Goal: Task Accomplishment & Management: Use online tool/utility

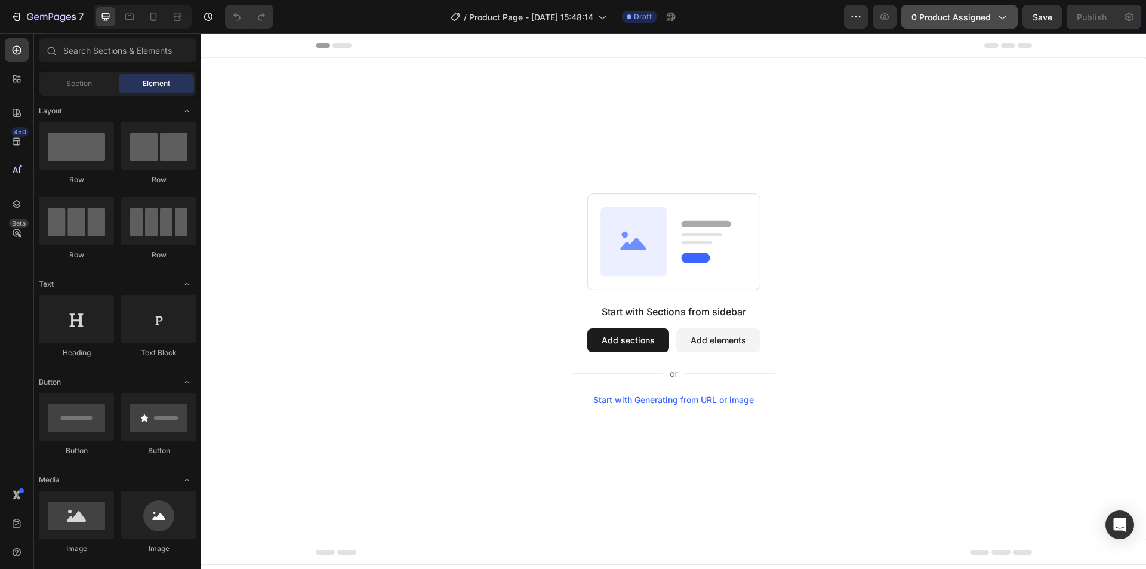
click at [918, 18] on span "0 product assigned" at bounding box center [950, 17] width 79 height 13
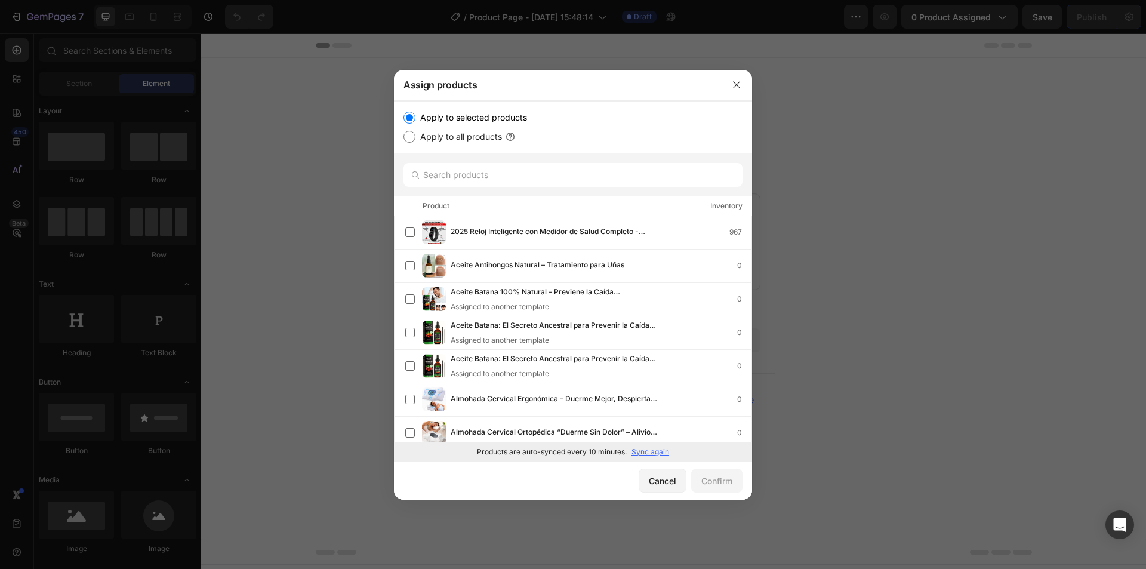
click at [649, 454] on p "Sync again" at bounding box center [650, 451] width 38 height 11
click at [541, 170] on input "text" at bounding box center [572, 175] width 339 height 24
paste input "Boquilla de alta presión™"
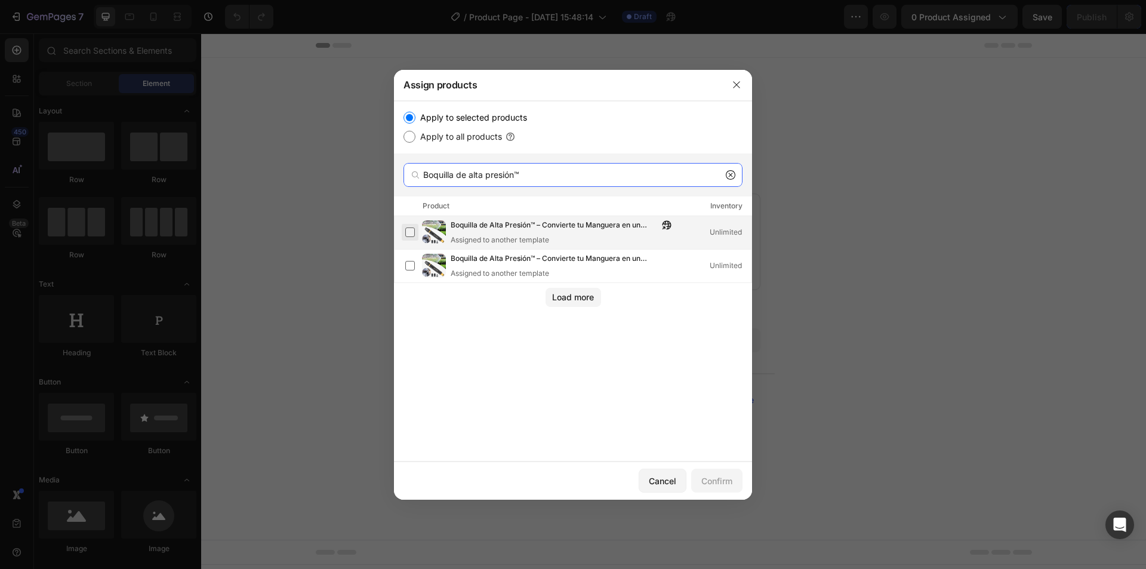
type input "Boquilla de alta presión™"
click at [409, 234] on label at bounding box center [410, 232] width 10 height 10
click at [703, 485] on div "Confirm" at bounding box center [716, 480] width 31 height 13
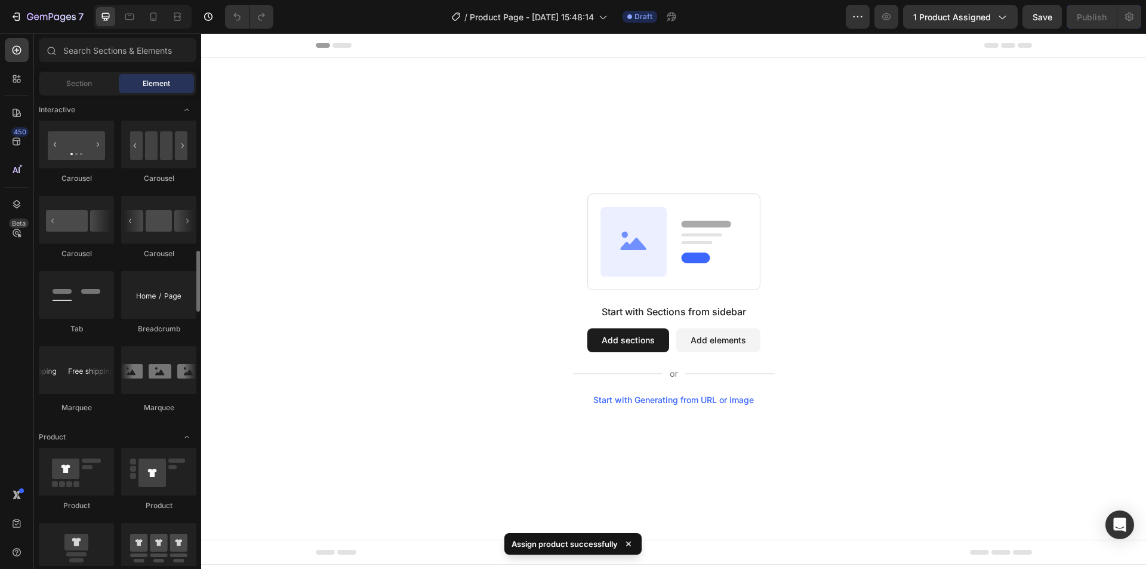
scroll to position [1432, 0]
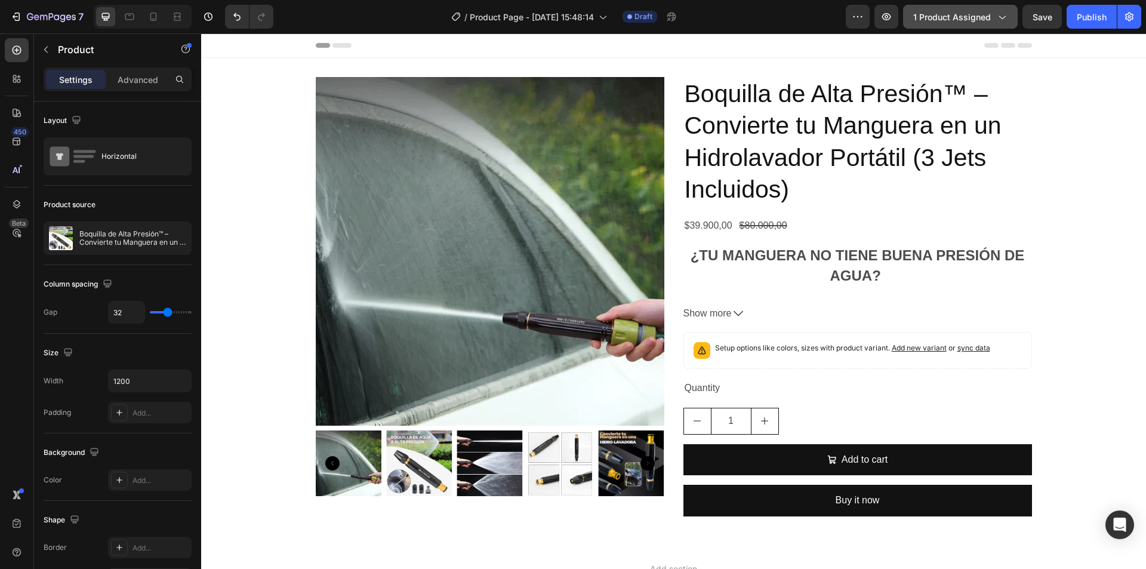
click at [969, 23] on button "1 product assigned" at bounding box center [960, 17] width 115 height 24
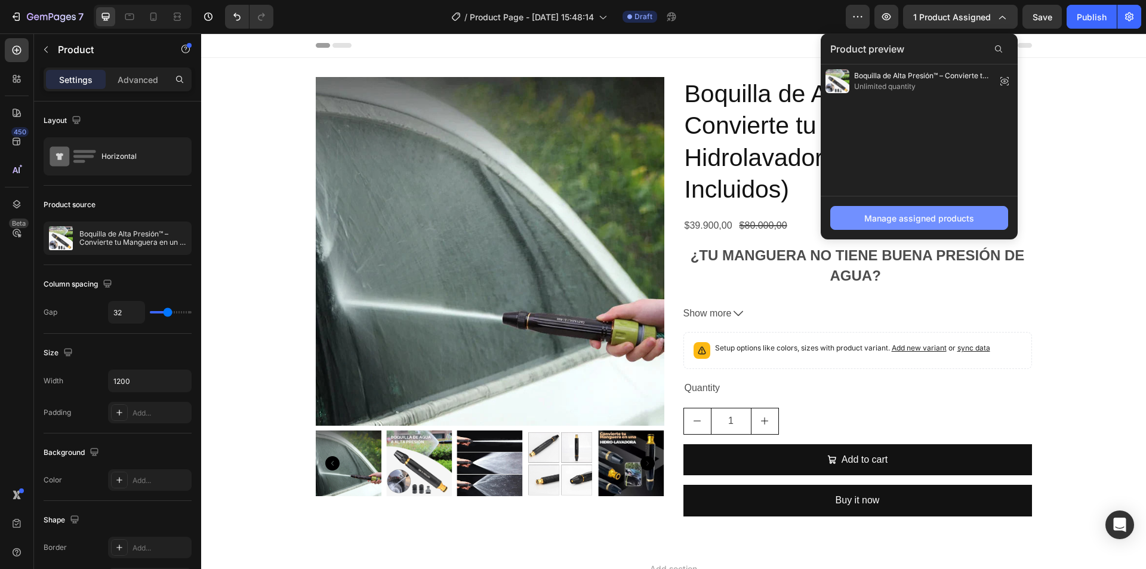
click at [892, 208] on button "Manage assigned products" at bounding box center [919, 218] width 178 height 24
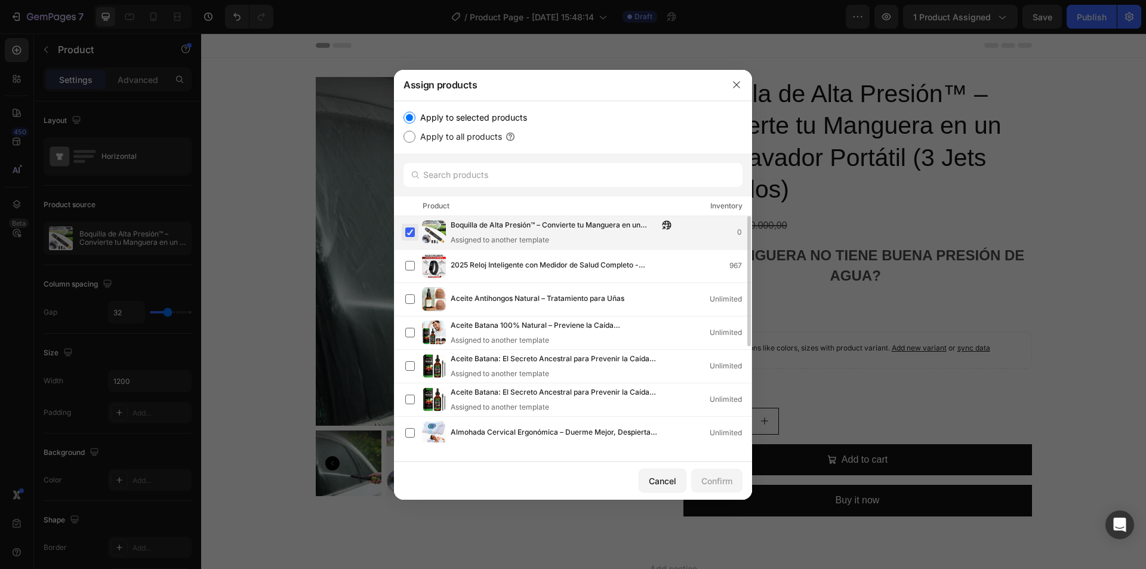
click at [411, 229] on label at bounding box center [410, 232] width 10 height 10
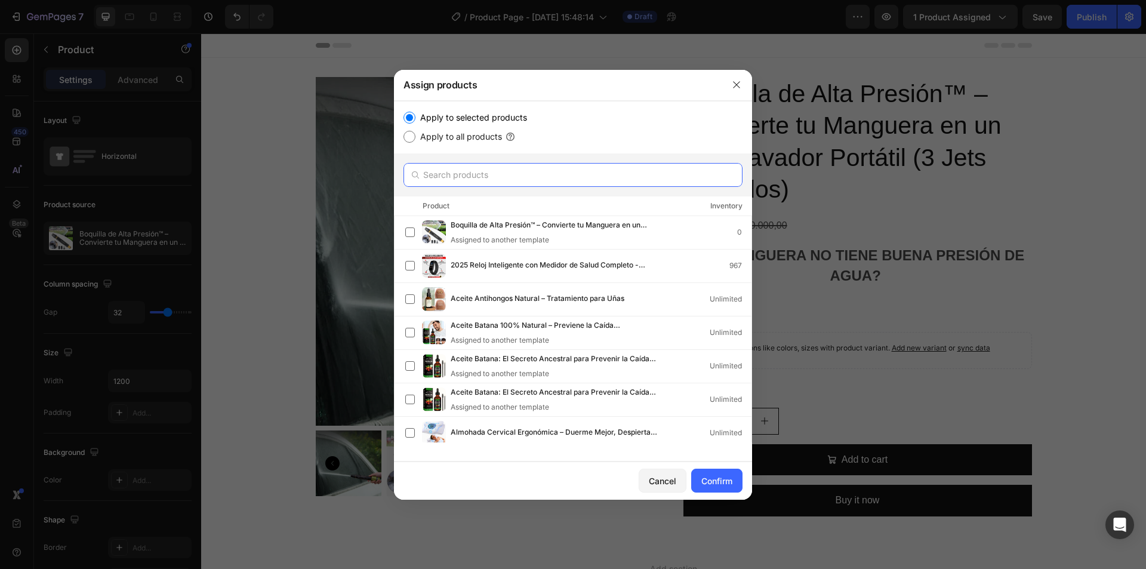
click at [467, 186] on input "text" at bounding box center [572, 175] width 339 height 24
paste input "Boquilla de alta presión™"
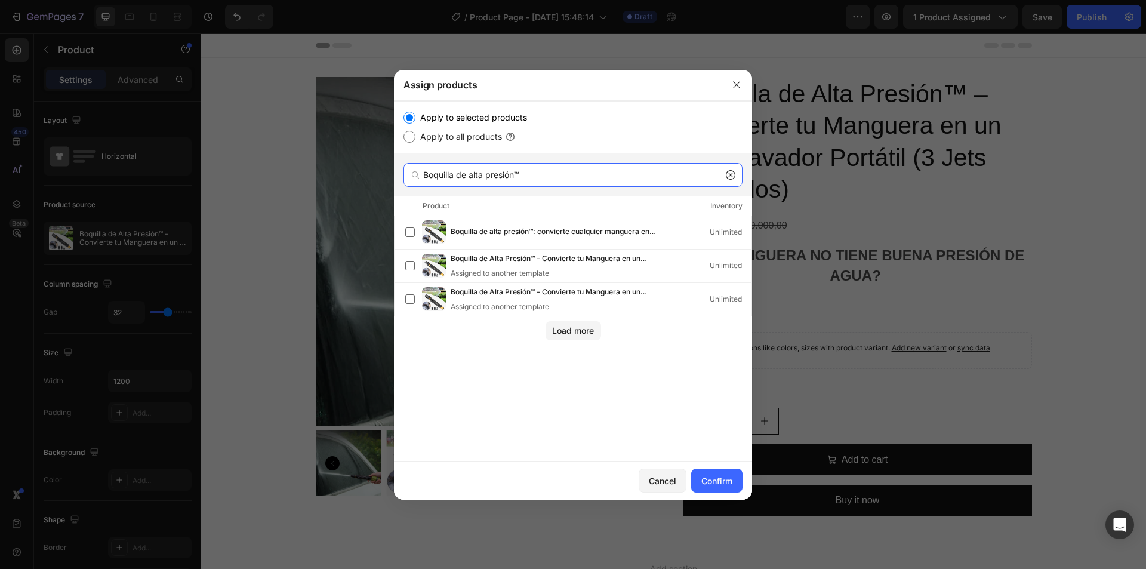
type input "Boquilla de alta presión™"
click at [743, 75] on div at bounding box center [736, 84] width 31 height 31
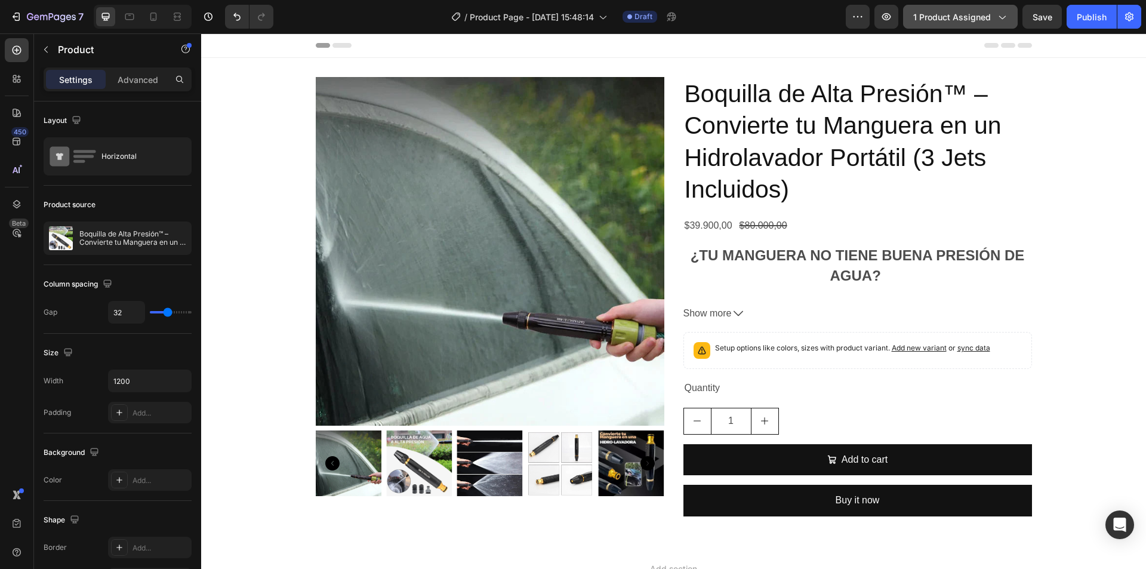
click at [972, 16] on span "1 product assigned" at bounding box center [952, 17] width 78 height 13
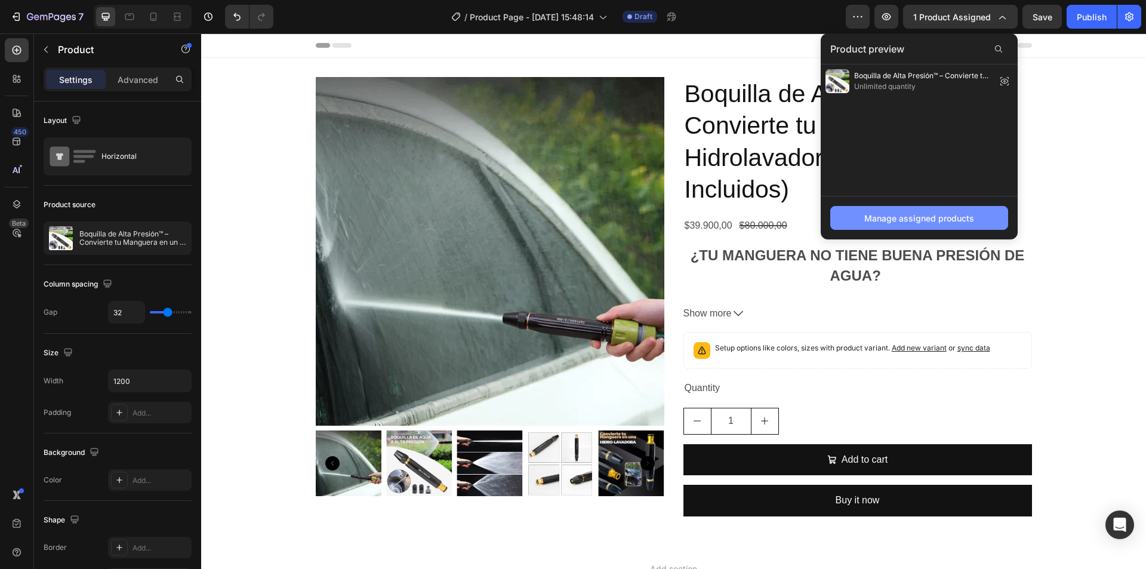
click at [947, 223] on div "Manage assigned products" at bounding box center [919, 218] width 110 height 13
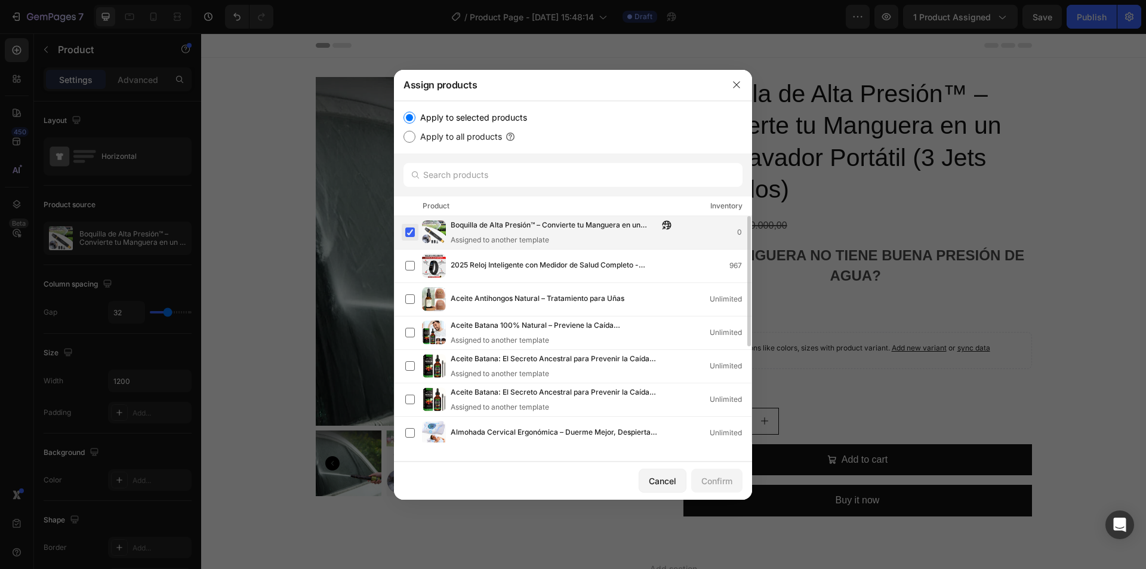
click at [415, 236] on label at bounding box center [410, 232] width 10 height 10
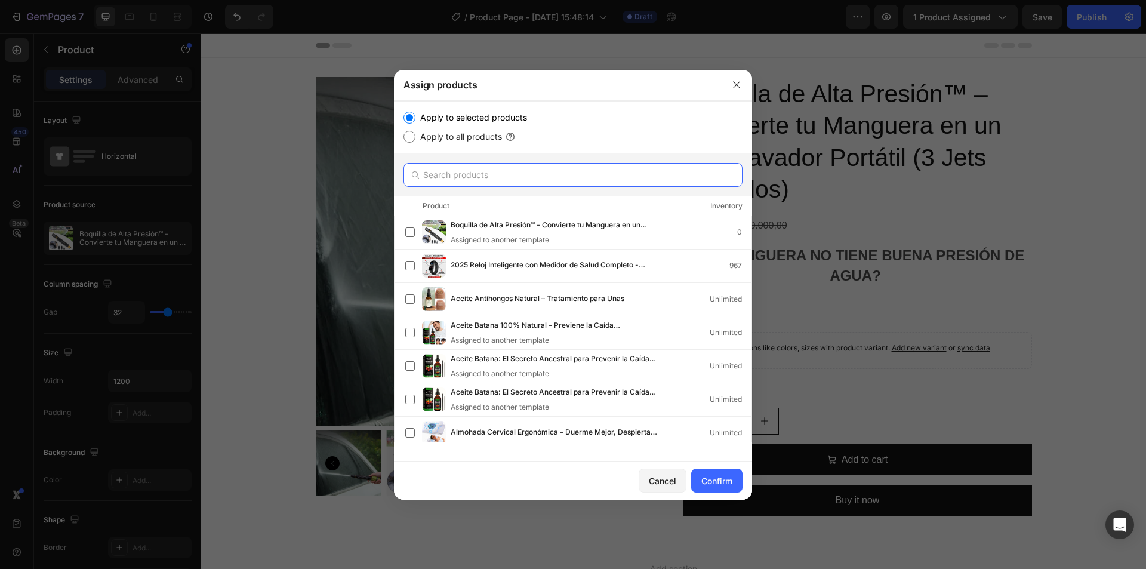
click at [484, 165] on input "text" at bounding box center [572, 175] width 339 height 24
paste input "Boquilla de alta presión™: convierte cualquier manguera en una hidrolavadora al…"
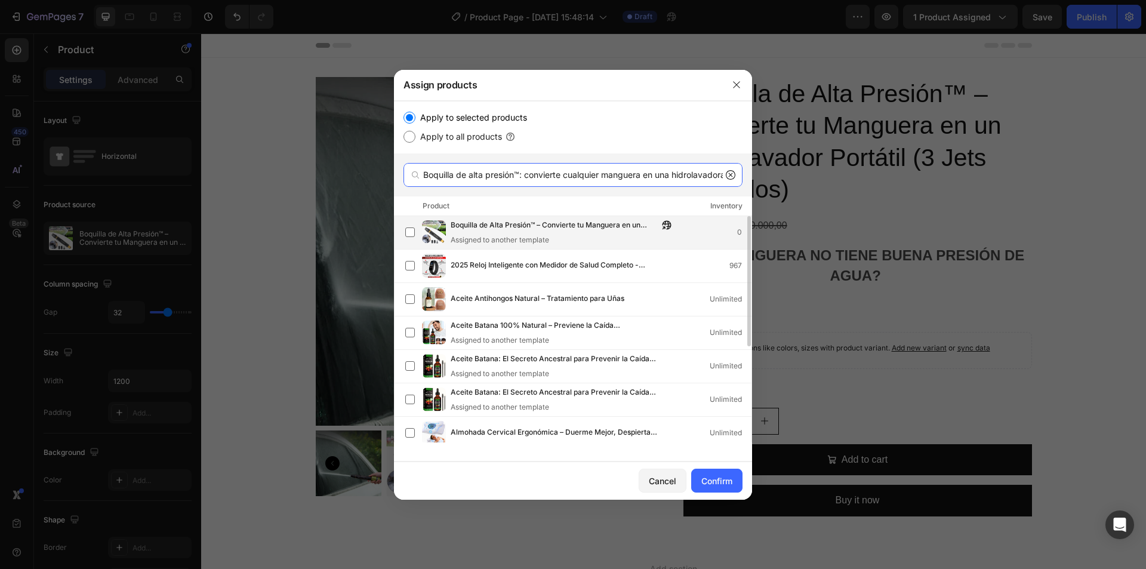
scroll to position [0, 48]
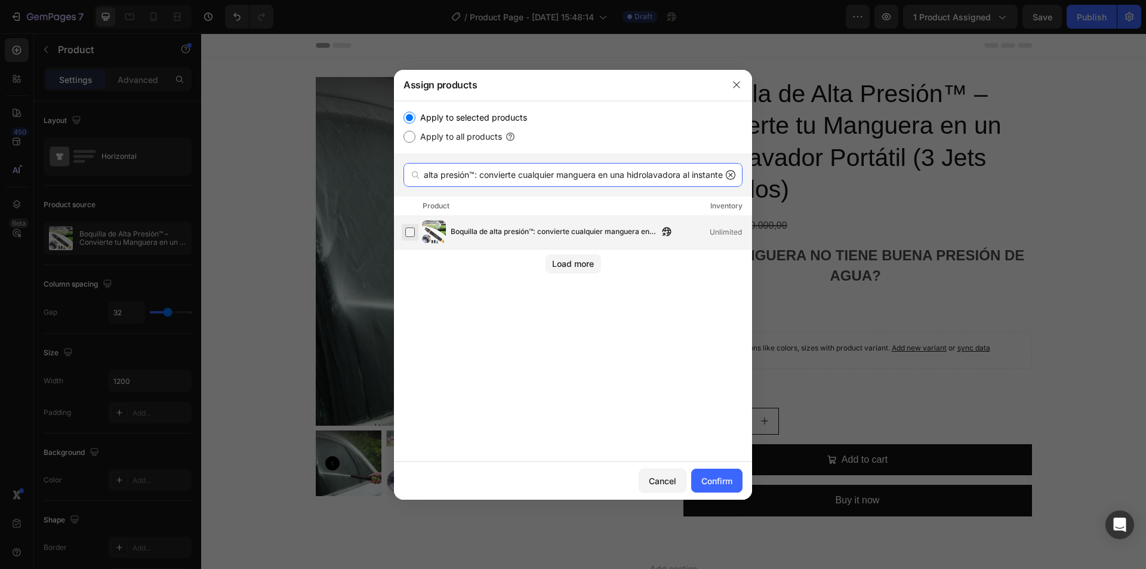
type input "Boquilla de alta presión™: convierte cualquier manguera en una hidrolavadora al…"
click at [409, 237] on label at bounding box center [410, 232] width 10 height 10
click at [714, 485] on div "Confirm" at bounding box center [716, 480] width 31 height 13
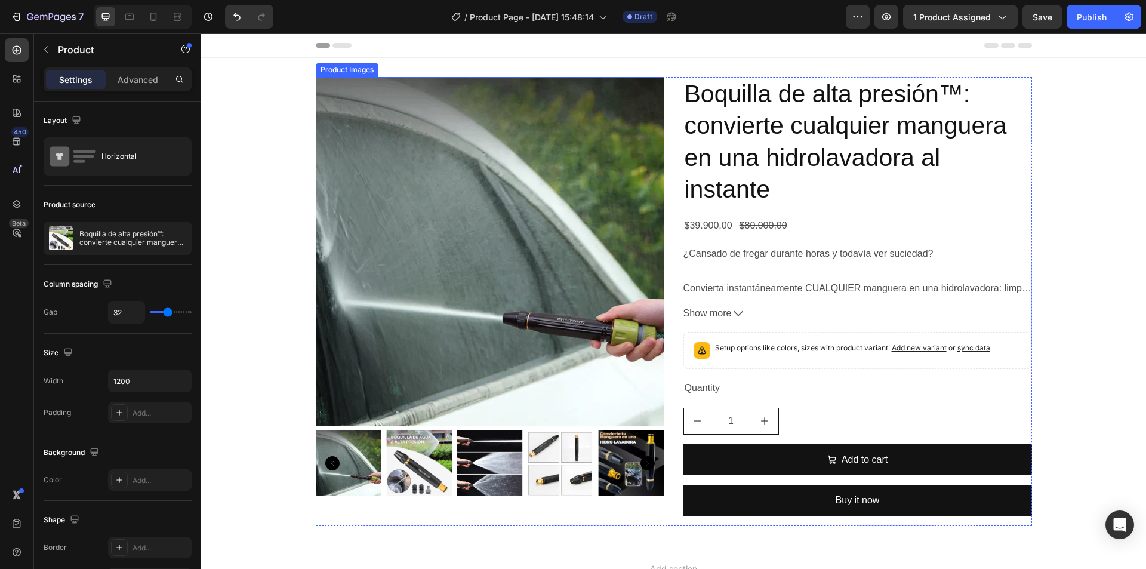
click at [394, 476] on img at bounding box center [419, 463] width 66 height 66
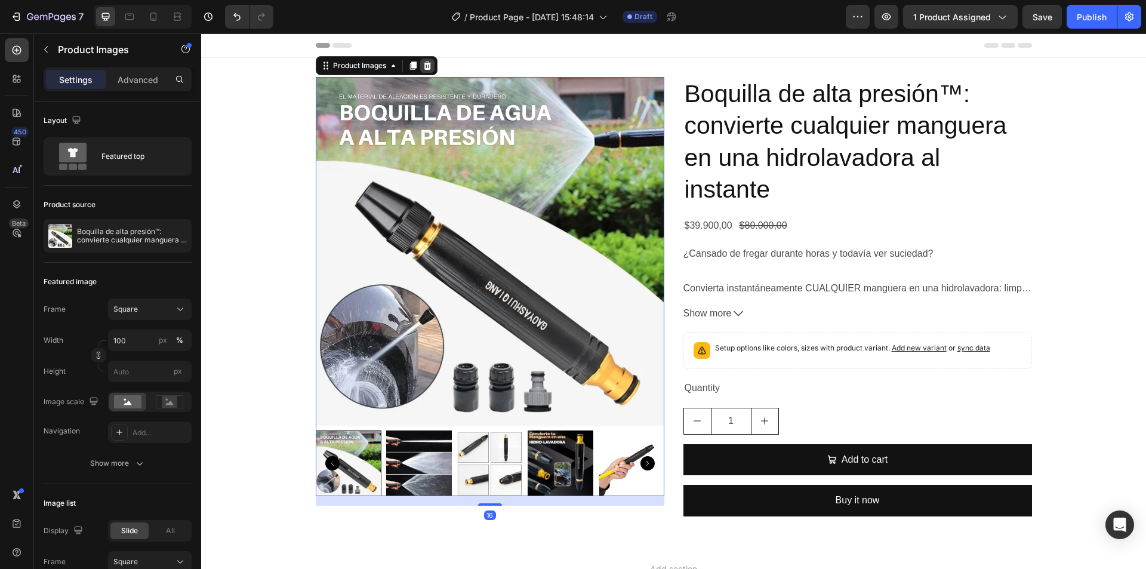
click at [424, 69] on icon at bounding box center [427, 65] width 8 height 8
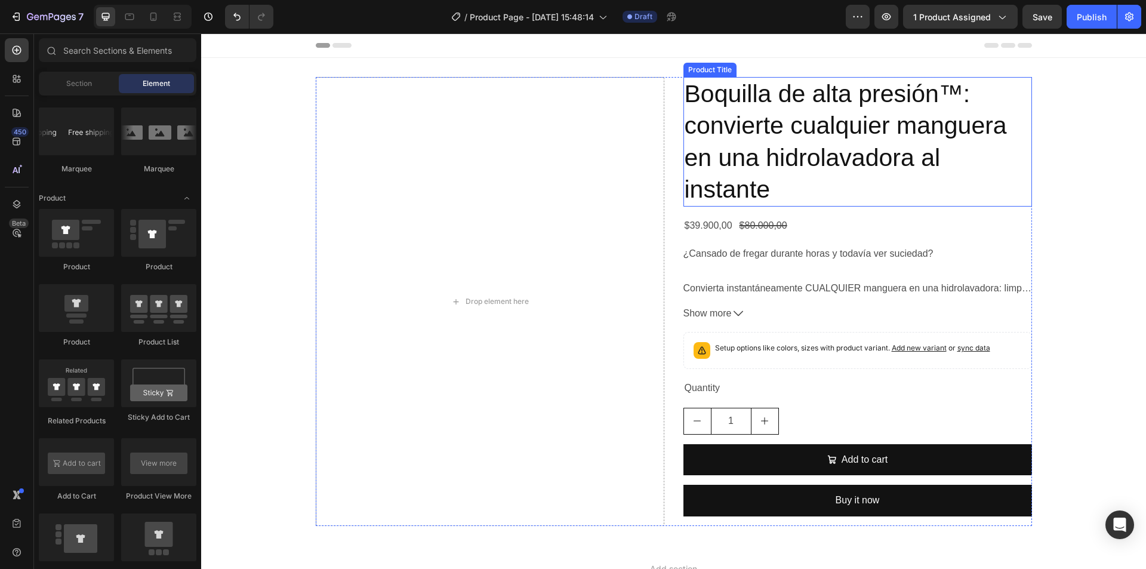
click at [848, 156] on h2 "Boquilla de alta presión™: convierte cualquier manguera en una hidrolavadora al…" at bounding box center [857, 141] width 348 height 129
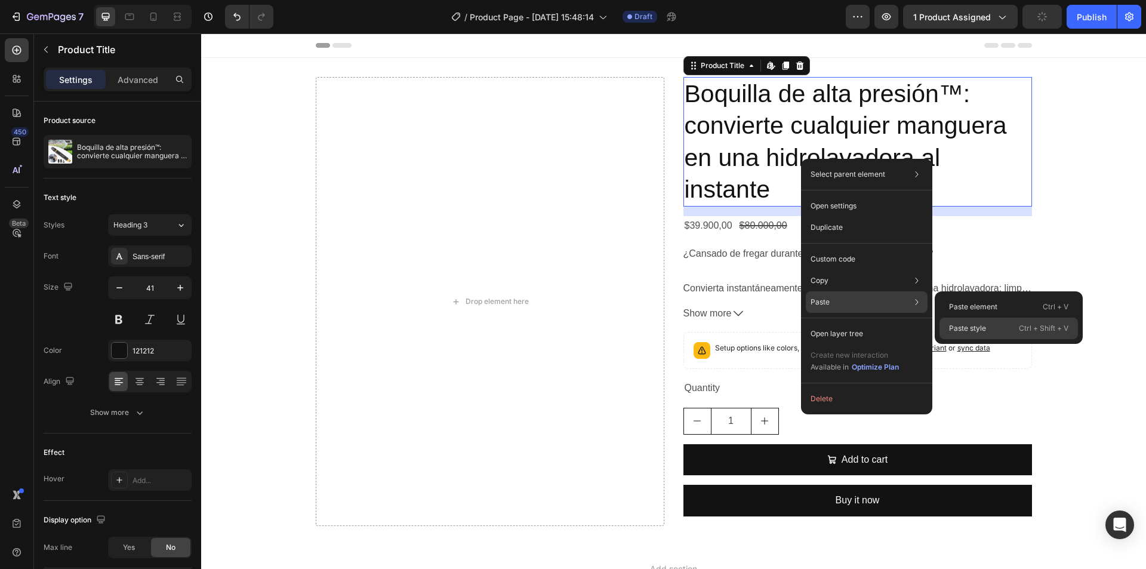
click at [980, 323] on p "Paste style" at bounding box center [967, 328] width 37 height 11
type input "40"
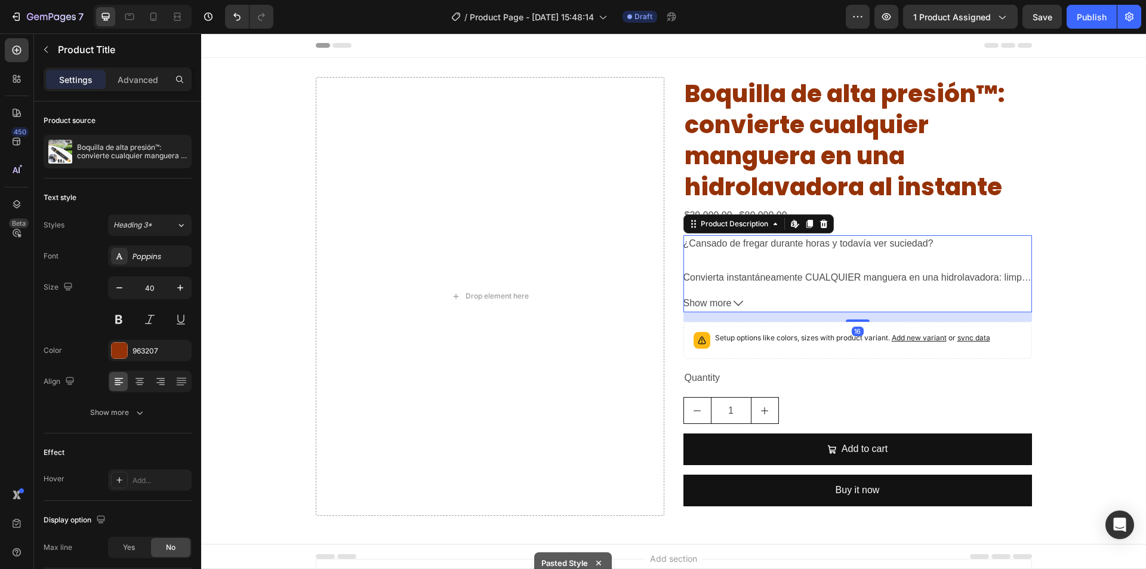
click at [794, 252] on div "¿Cansado de fregar durante horas y todavía ver suciedad? Convierta instantáneam…" at bounding box center [857, 260] width 348 height 50
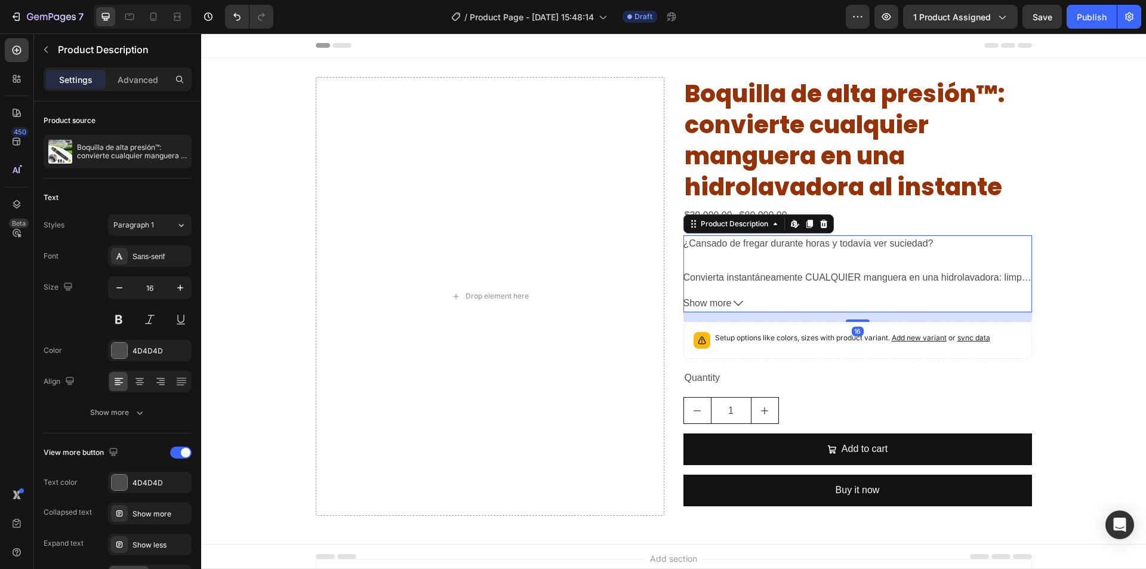
click at [848, 258] on div "¿Cansado de fregar durante horas y todavía ver suciedad? Convierta instantáneam…" at bounding box center [857, 260] width 348 height 50
click at [821, 223] on icon at bounding box center [823, 224] width 8 height 8
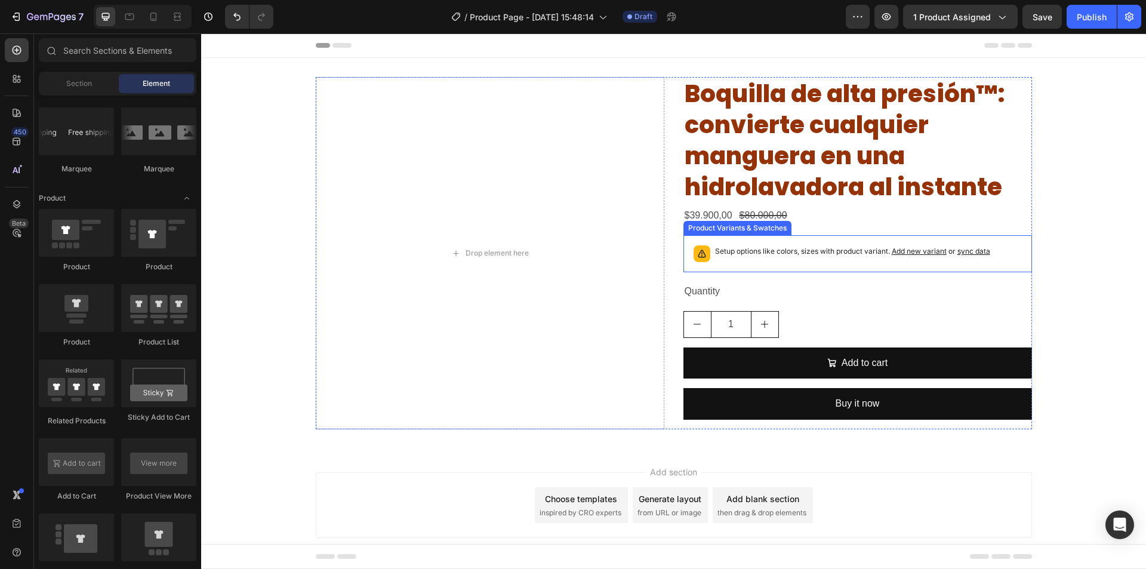
click at [770, 251] on p "Setup options like colors, sizes with product variant. Add new variant or sync …" at bounding box center [852, 251] width 275 height 12
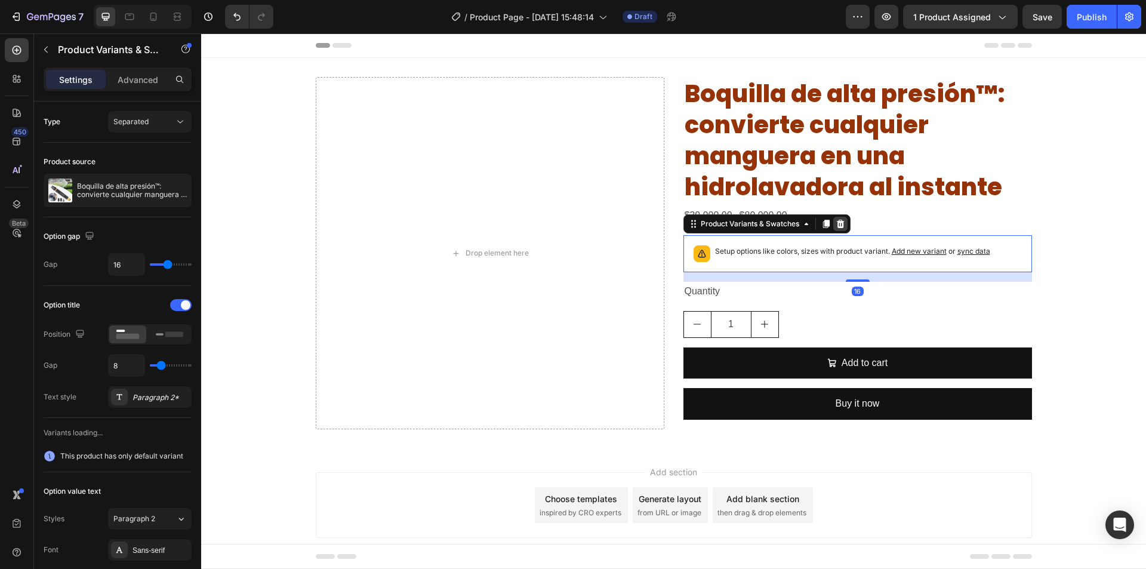
click at [839, 223] on icon at bounding box center [840, 224] width 10 height 10
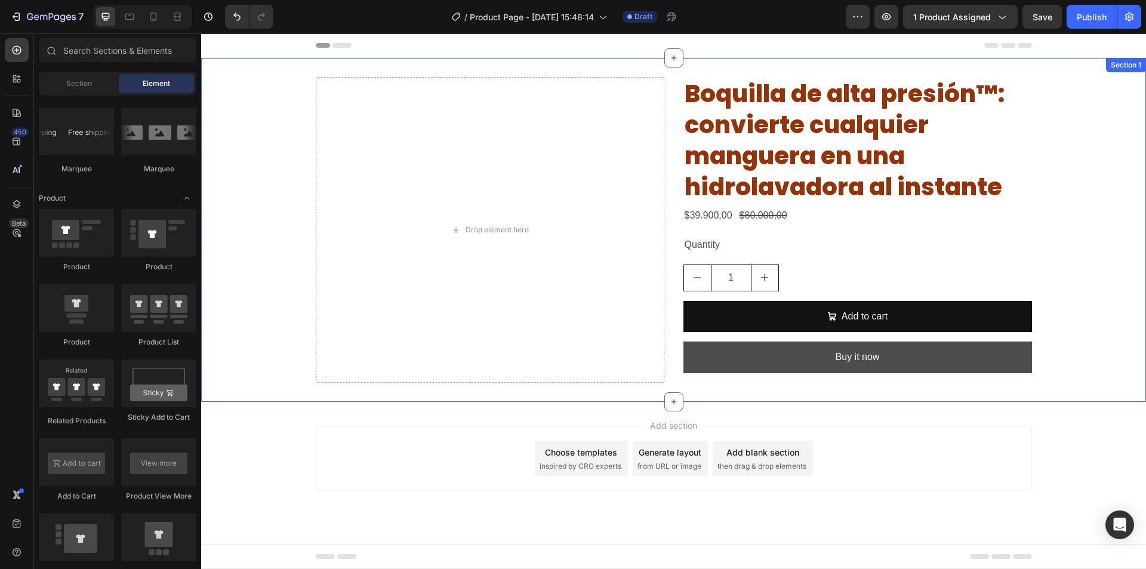
click at [765, 360] on button "Buy it now" at bounding box center [857, 357] width 348 height 32
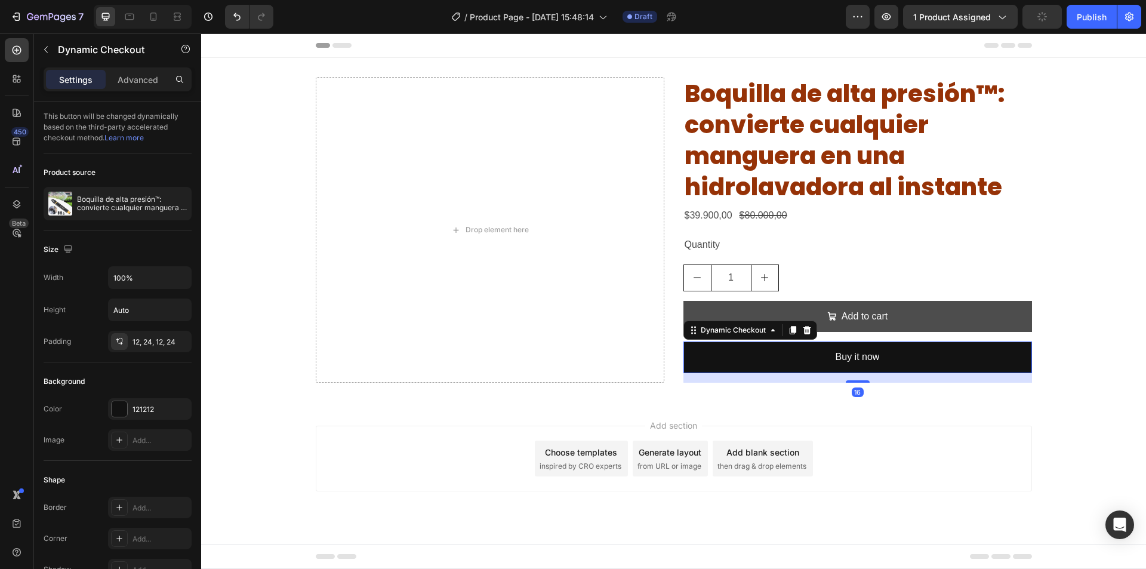
click at [807, 328] on icon at bounding box center [807, 330] width 8 height 8
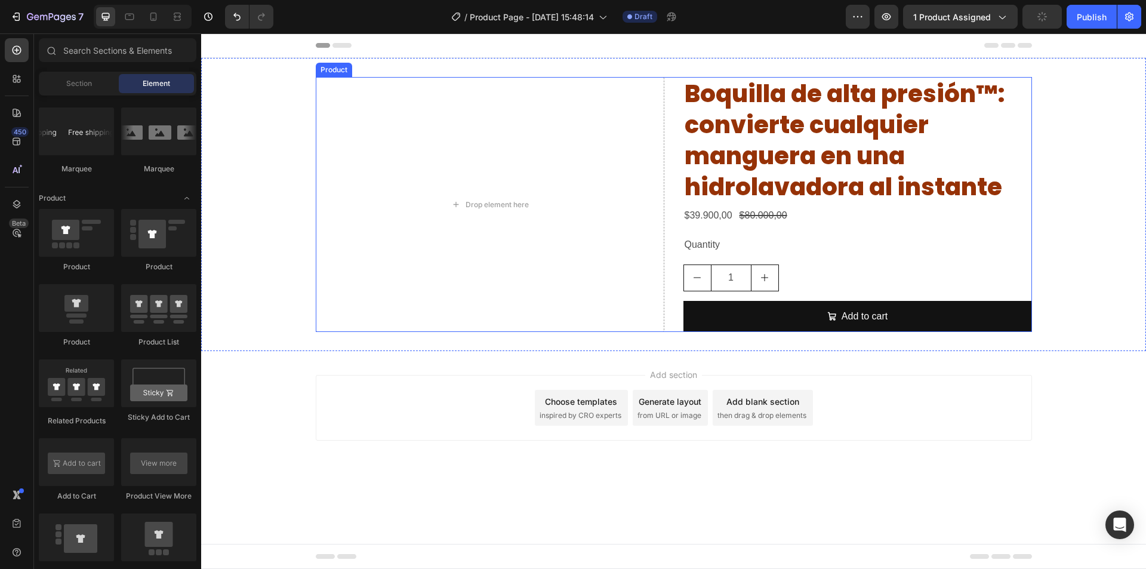
click at [1022, 226] on div "Boquilla de alta presión™: convierte cualquier manguera en una hidrolavadora al…" at bounding box center [857, 204] width 348 height 255
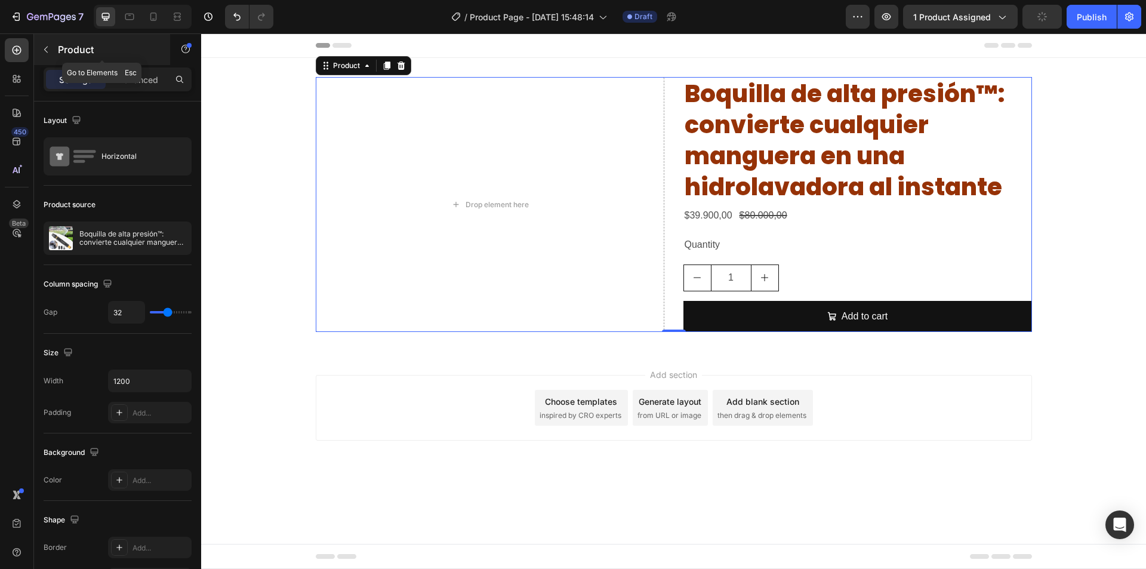
click at [45, 47] on icon "button" at bounding box center [46, 50] width 10 height 10
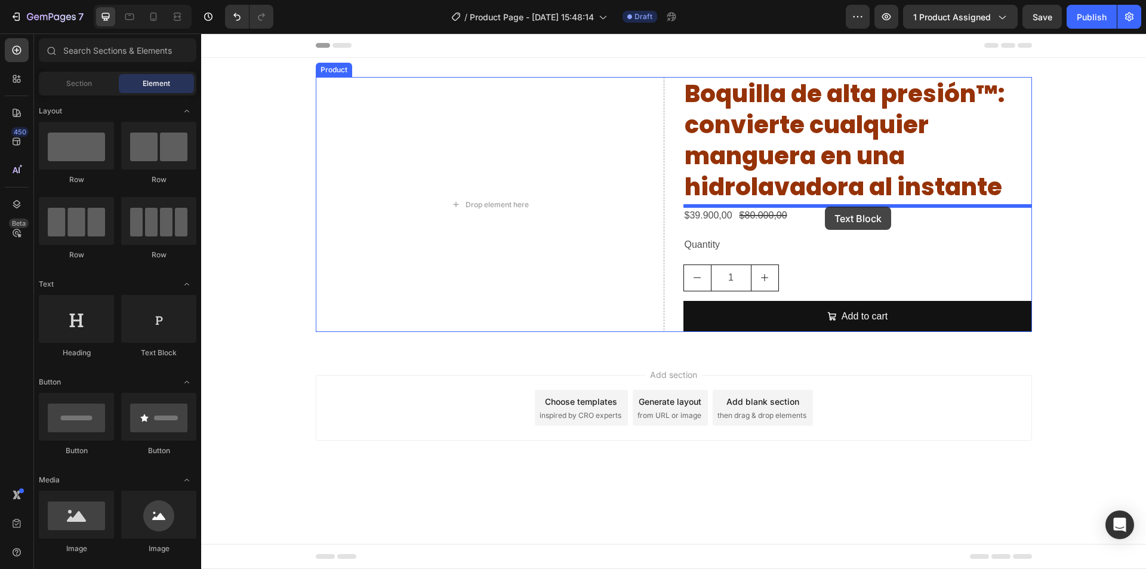
drag, startPoint x: 366, startPoint y: 361, endPoint x: 825, endPoint y: 206, distance: 484.2
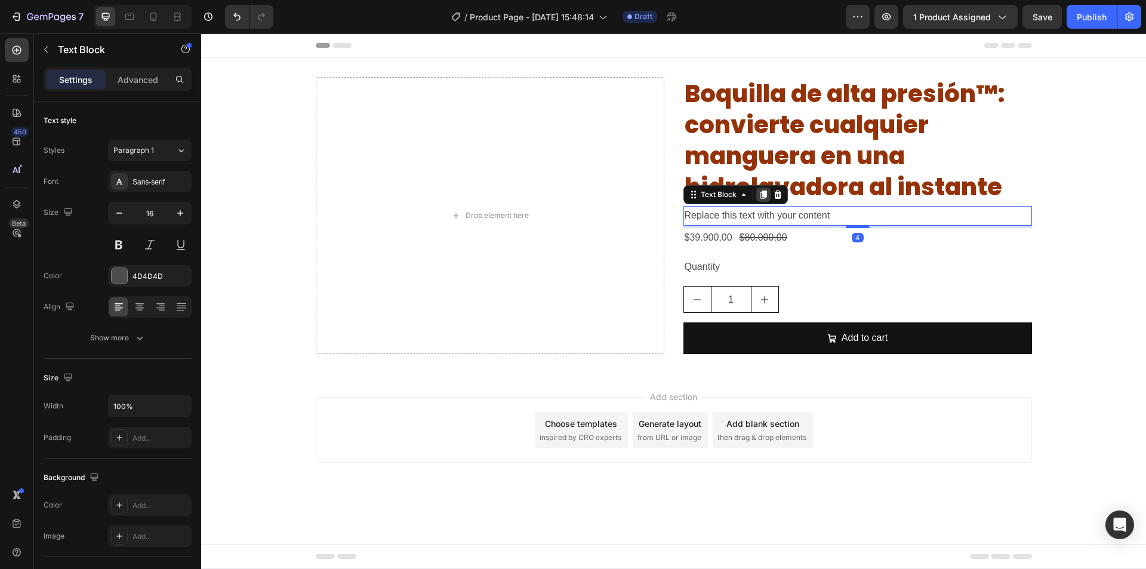
click at [762, 193] on icon at bounding box center [763, 194] width 7 height 8
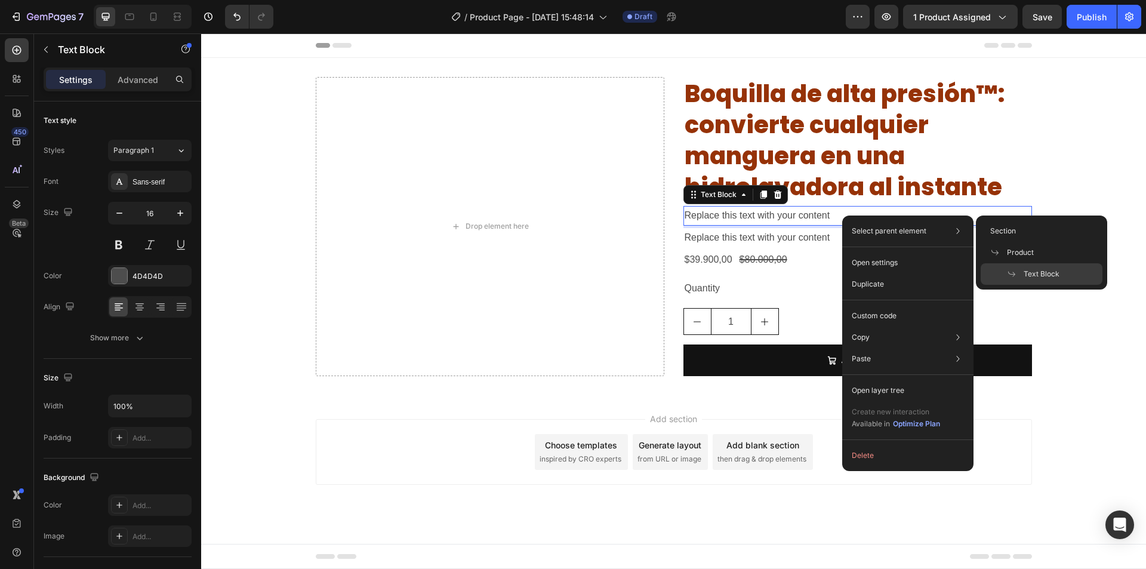
click at [769, 219] on div "Replace this text with your content" at bounding box center [857, 216] width 348 height 20
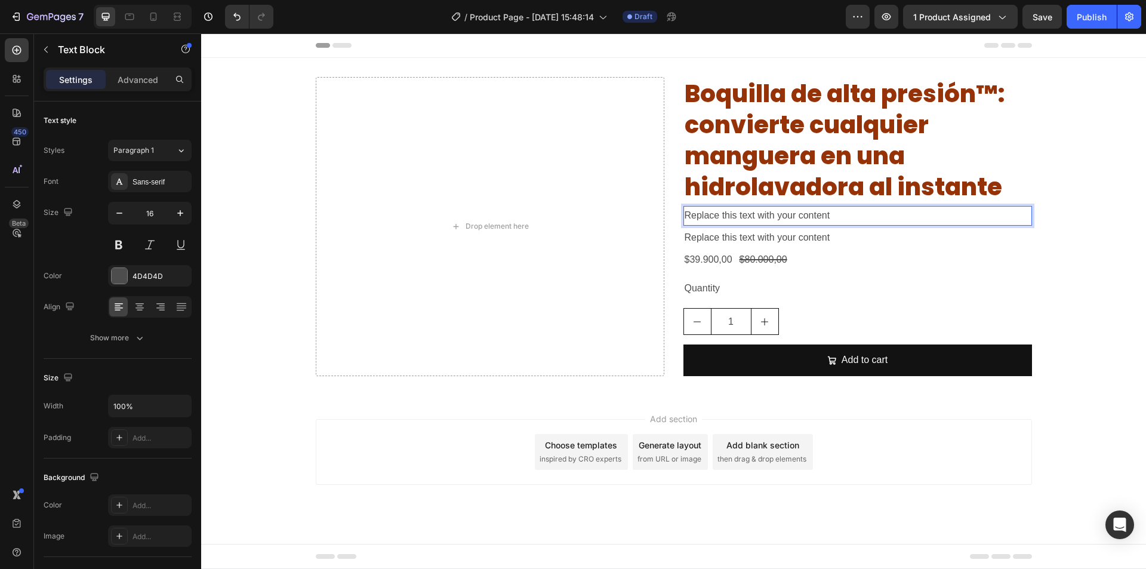
click at [783, 219] on p "Replace this text with your content" at bounding box center [857, 215] width 346 height 17
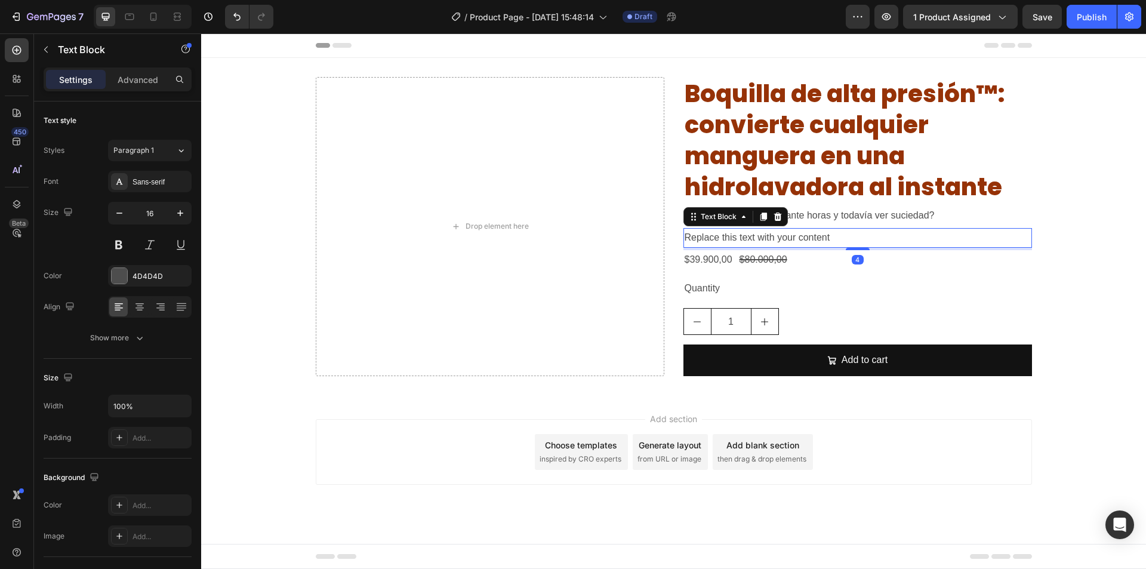
click at [795, 244] on div "Replace this text with your content" at bounding box center [857, 238] width 348 height 20
click at [795, 244] on p "Replace this text with your content" at bounding box center [857, 237] width 346 height 17
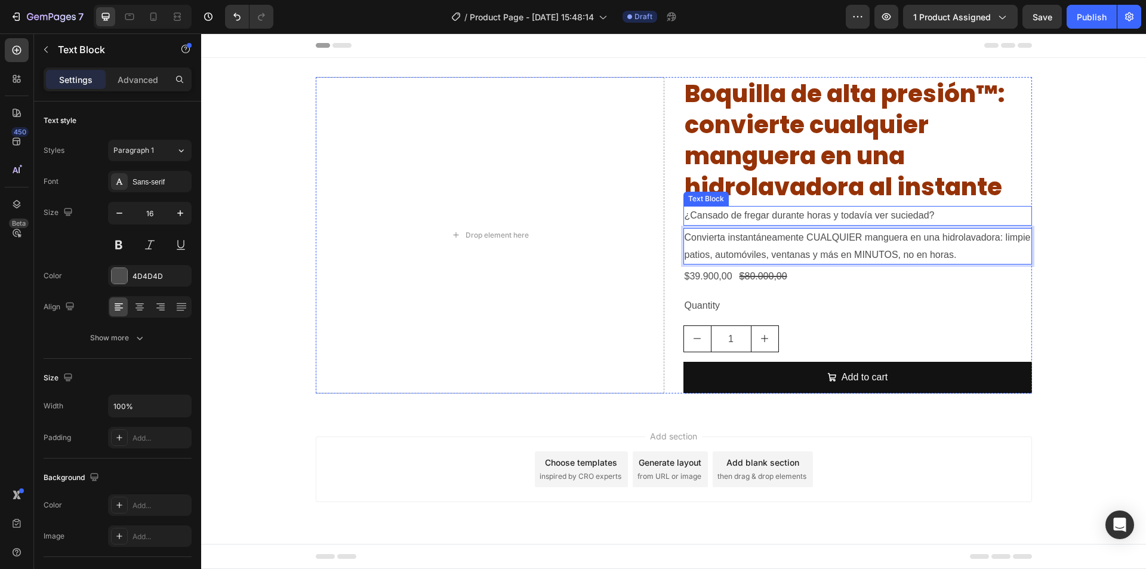
click at [784, 219] on p "¿Cansado de fregar durante horas y todavía ver suciedad?" at bounding box center [857, 215] width 346 height 17
click at [794, 248] on p "Convierta instantáneamente CUALQUIER manguera en una hidrolavadora: limpie pati…" at bounding box center [857, 246] width 346 height 35
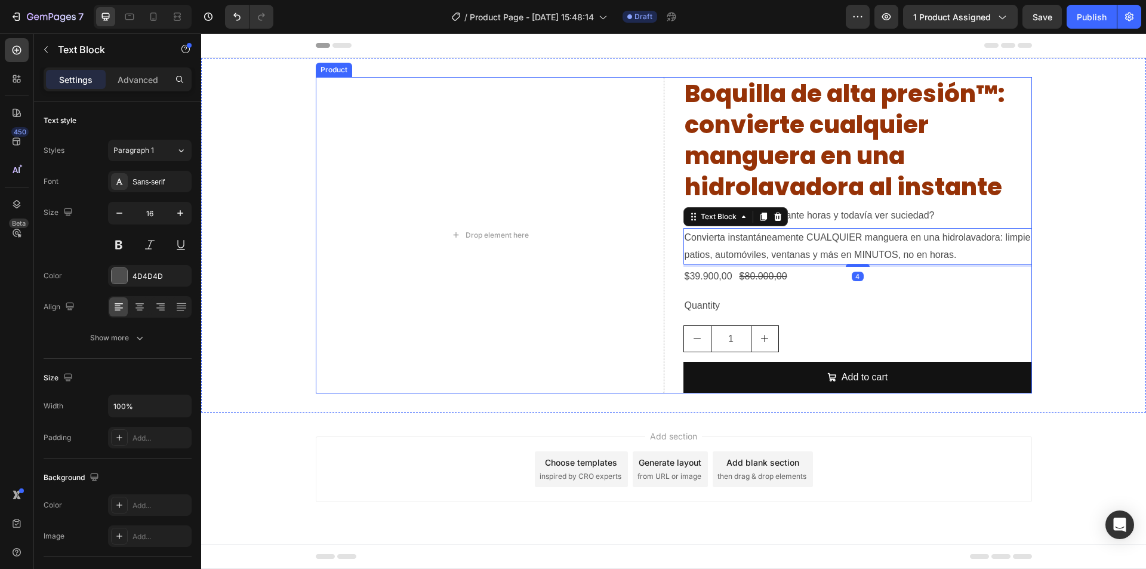
click at [798, 219] on p "¿Cansado de fregar durante horas y todavía ver suciedad?" at bounding box center [857, 215] width 346 height 17
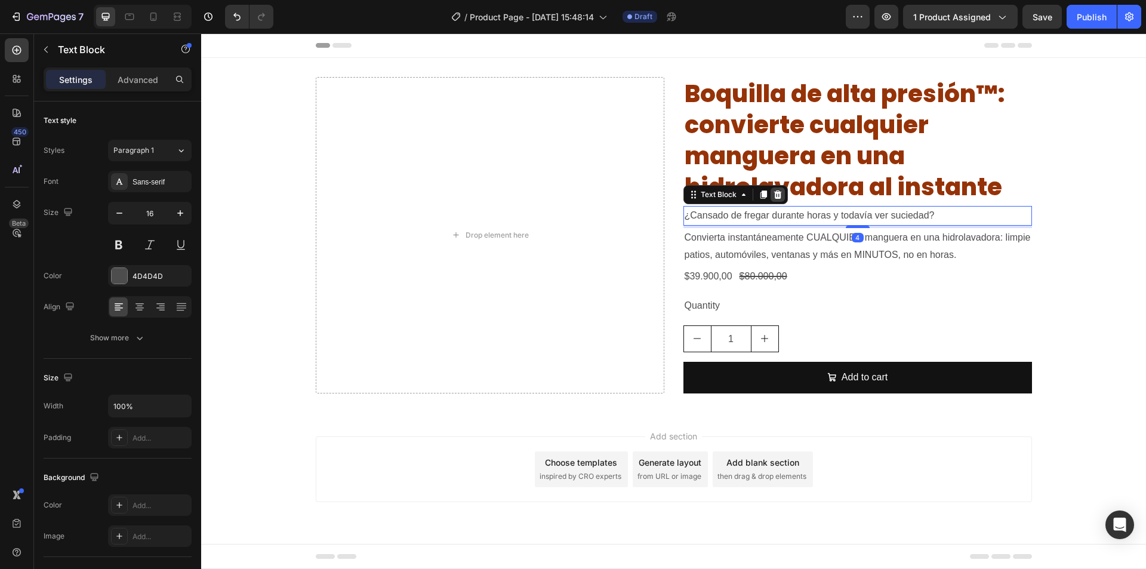
click at [774, 196] on icon at bounding box center [778, 195] width 10 height 10
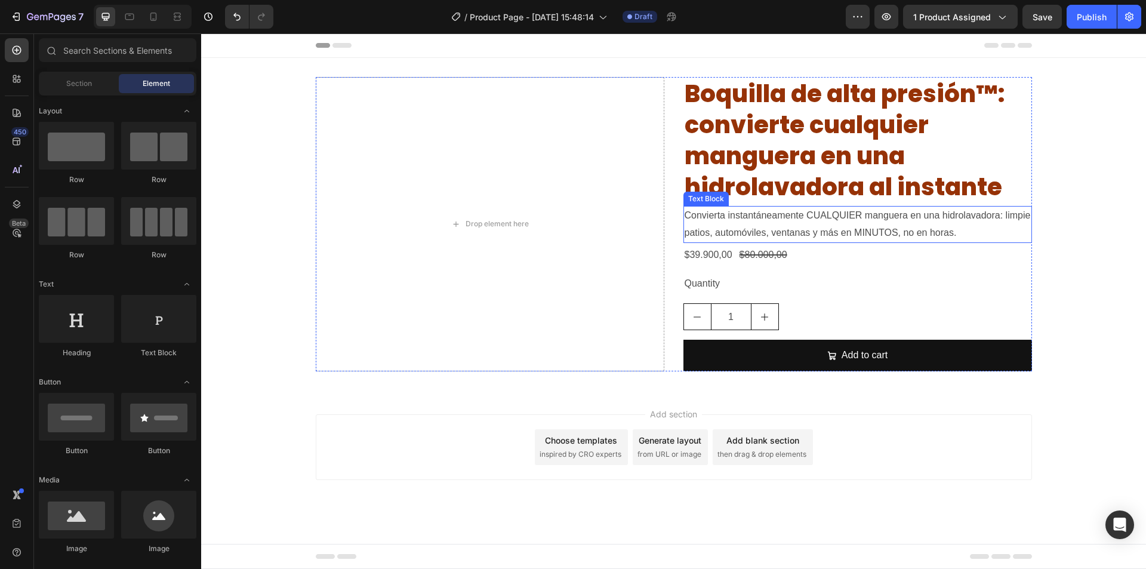
click at [788, 230] on p "Convierta instantáneamente CUALQUIER manguera en una hidrolavadora: limpie pati…" at bounding box center [857, 224] width 346 height 35
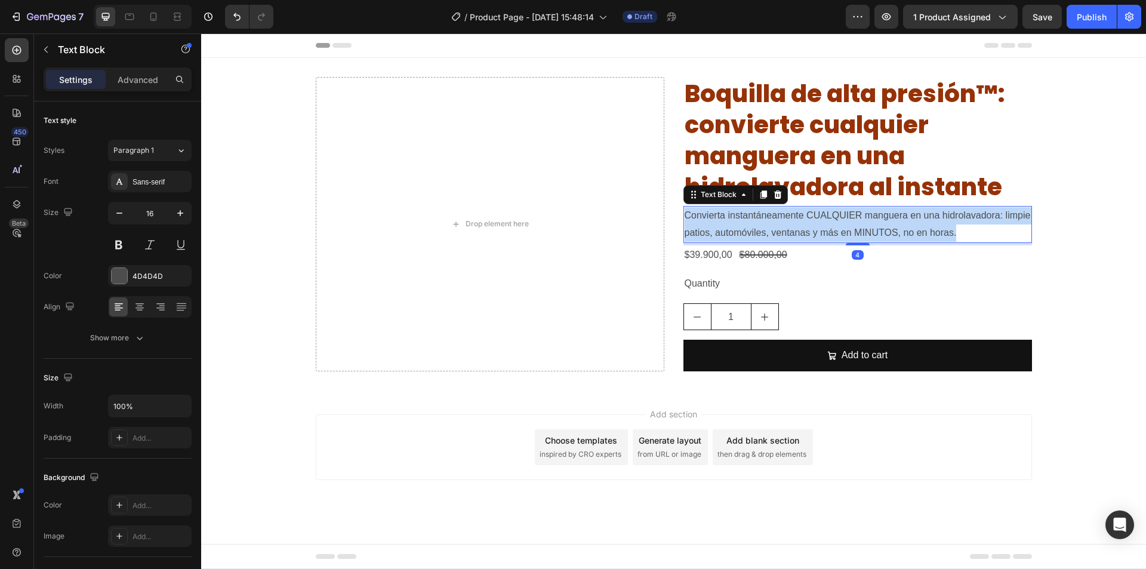
click at [788, 230] on p "Convierta instantáneamente CUALQUIER manguera en una hidrolavadora: limpie pati…" at bounding box center [857, 224] width 346 height 35
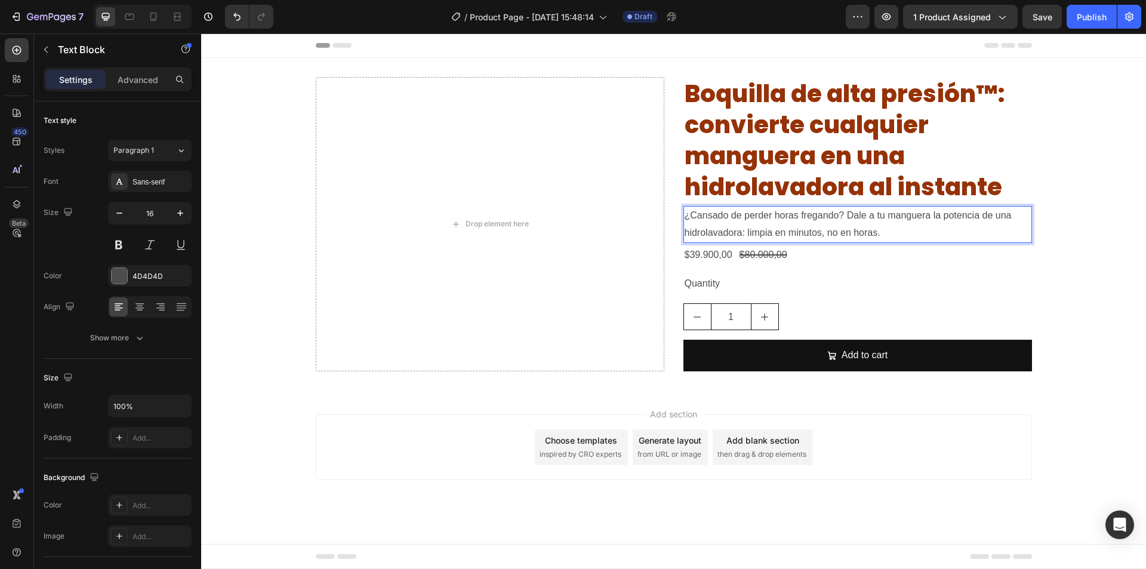
click at [767, 224] on p "¿Cansado de perder horas fregando? Dale a tu manguera la potencia de una hidrol…" at bounding box center [857, 224] width 346 height 35
click at [146, 183] on div "Sans-serif" at bounding box center [160, 182] width 56 height 11
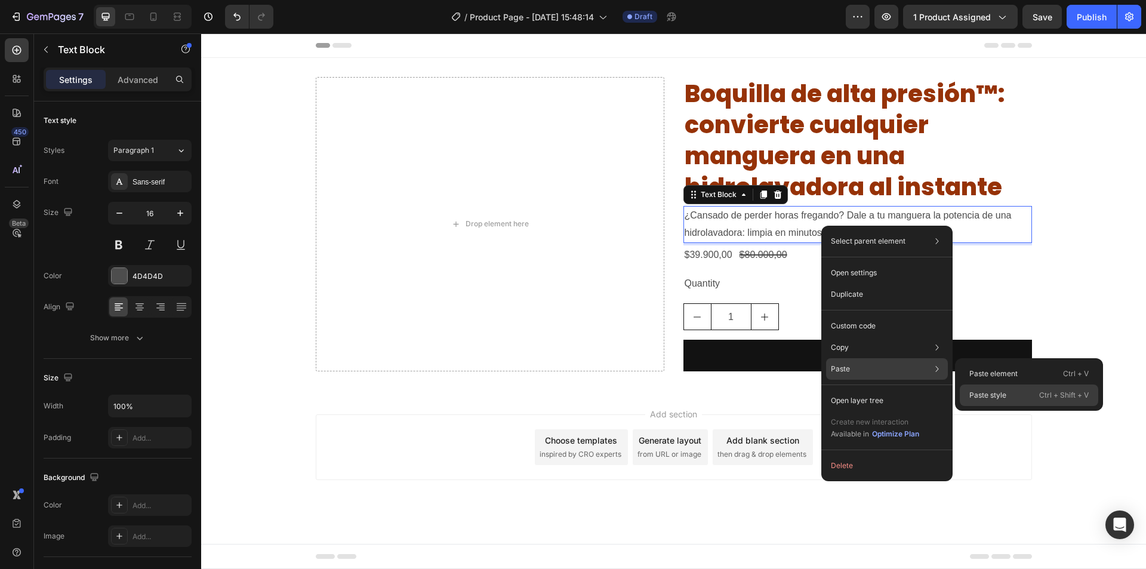
drag, startPoint x: 980, startPoint y: 394, endPoint x: 863, endPoint y: 242, distance: 192.3
click at [980, 394] on p "Paste style" at bounding box center [987, 395] width 37 height 11
type input "20"
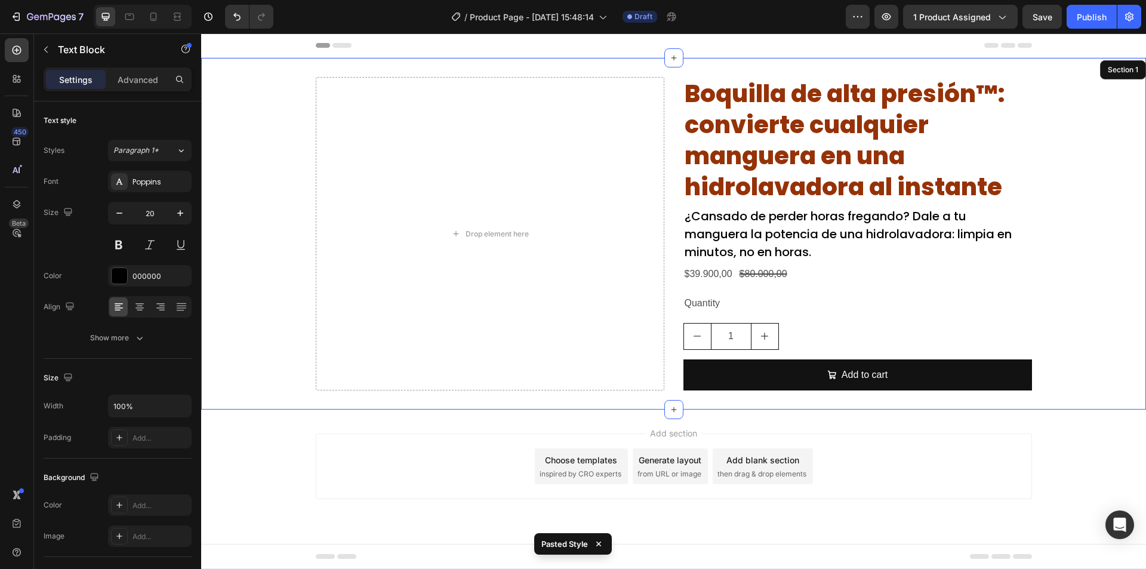
click at [1073, 271] on div "Drop element here Boquilla de alta presión™: convierte cualquier manguera en un…" at bounding box center [673, 233] width 945 height 313
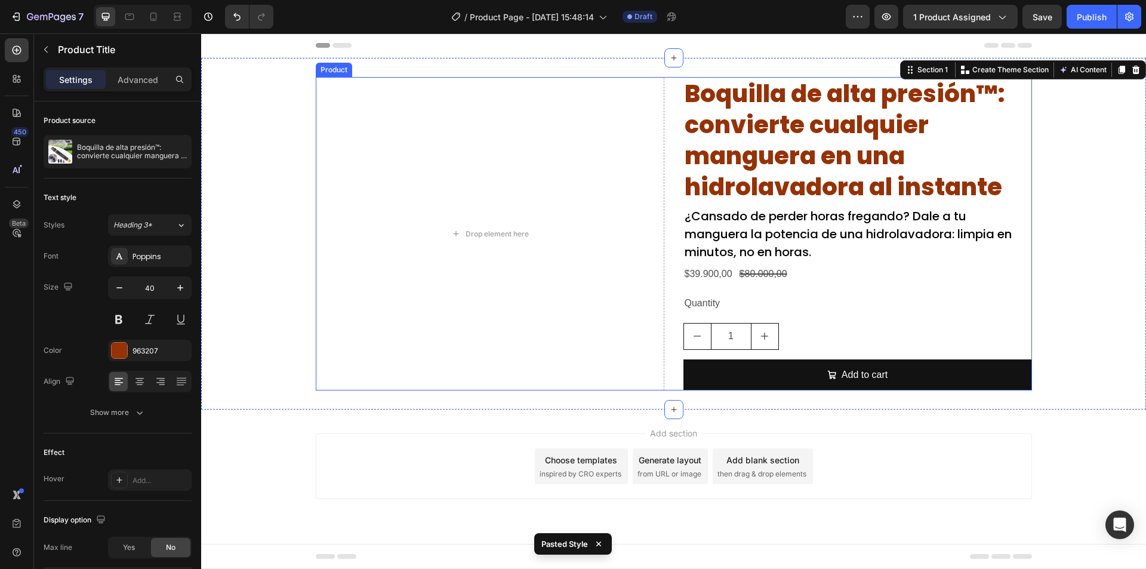
click at [789, 141] on h2 "Boquilla de alta presión™: convierte cualquier manguera en una hidrolavadora al…" at bounding box center [857, 140] width 348 height 126
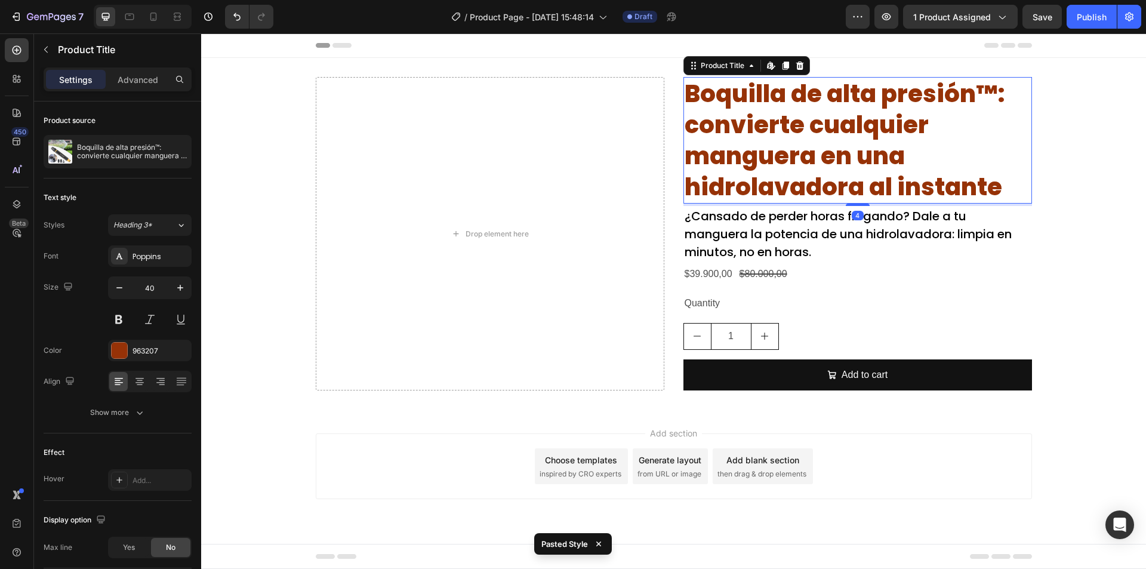
click at [841, 155] on h2 "Boquilla de alta presión™: convierte cualquier manguera en una hidrolavadora al…" at bounding box center [857, 140] width 348 height 126
click at [121, 295] on button "button" at bounding box center [119, 287] width 21 height 21
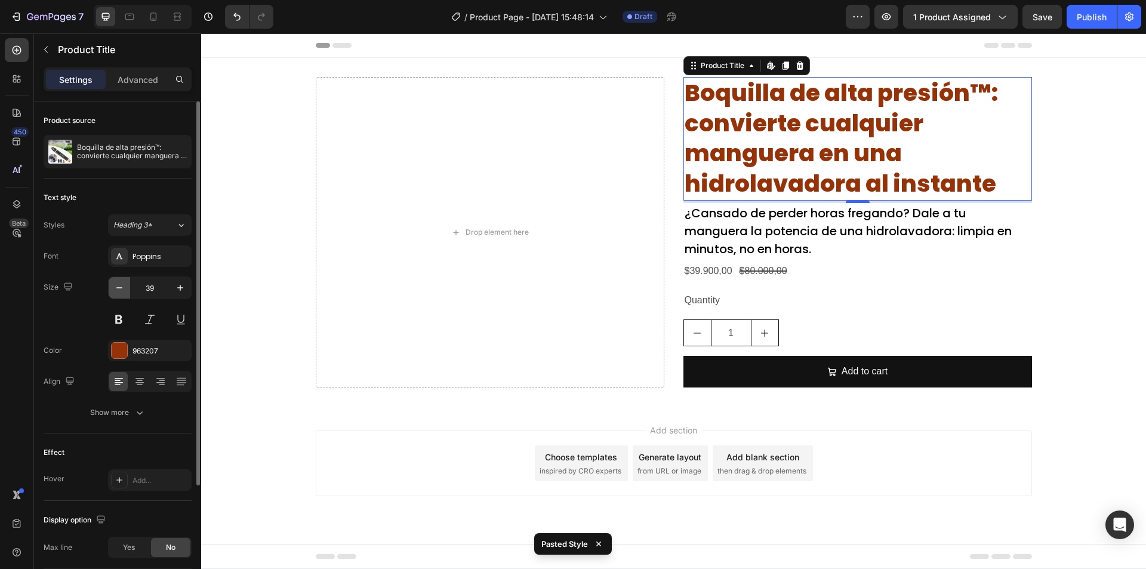
click at [122, 295] on button "button" at bounding box center [119, 287] width 21 height 21
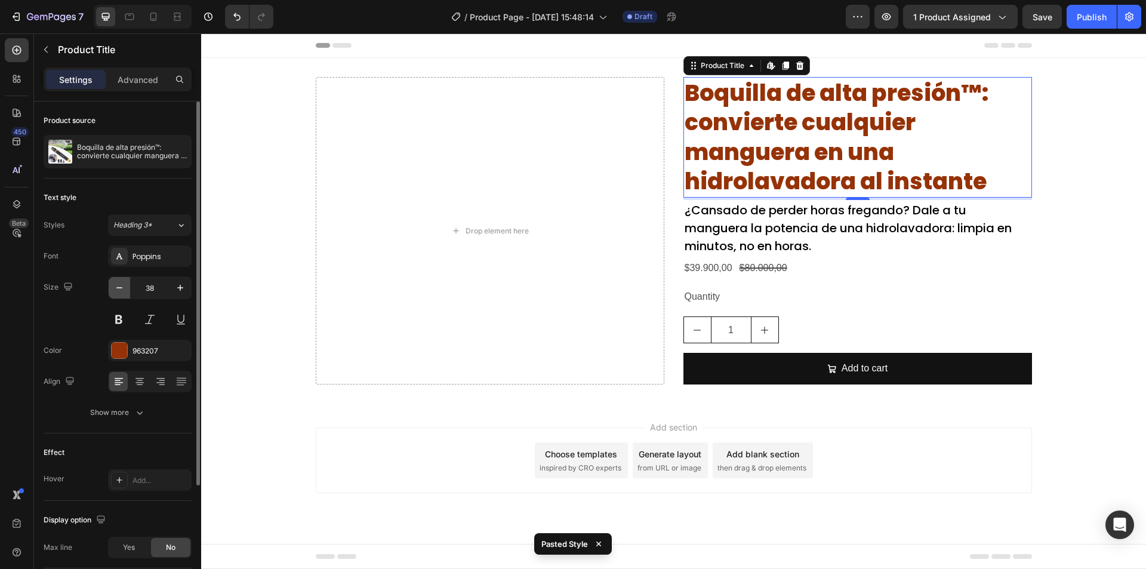
click at [124, 294] on button "button" at bounding box center [119, 287] width 21 height 21
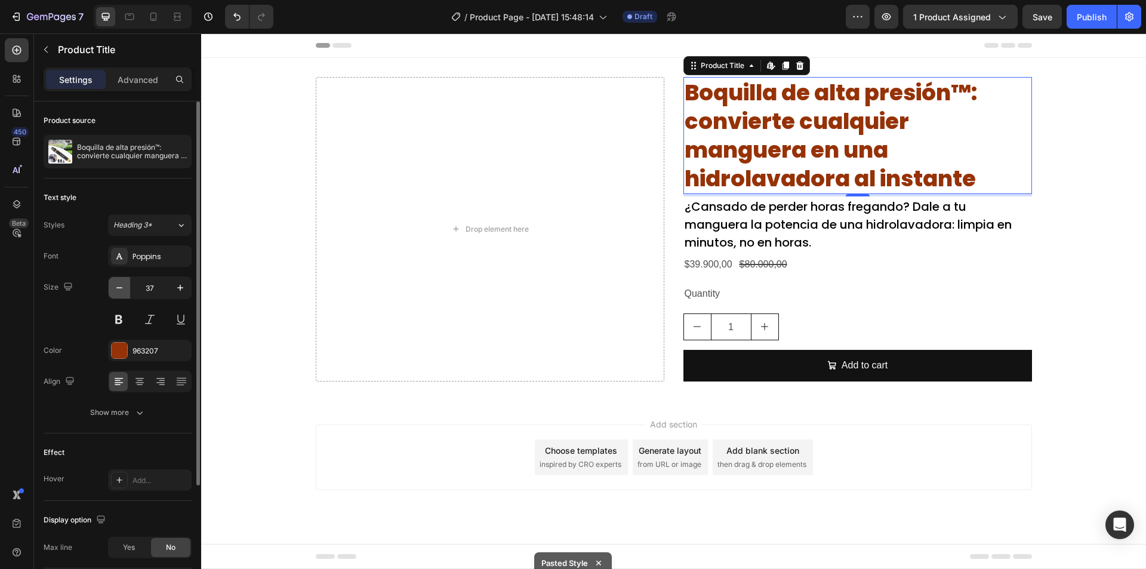
click at [125, 292] on icon "button" at bounding box center [119, 288] width 12 height 12
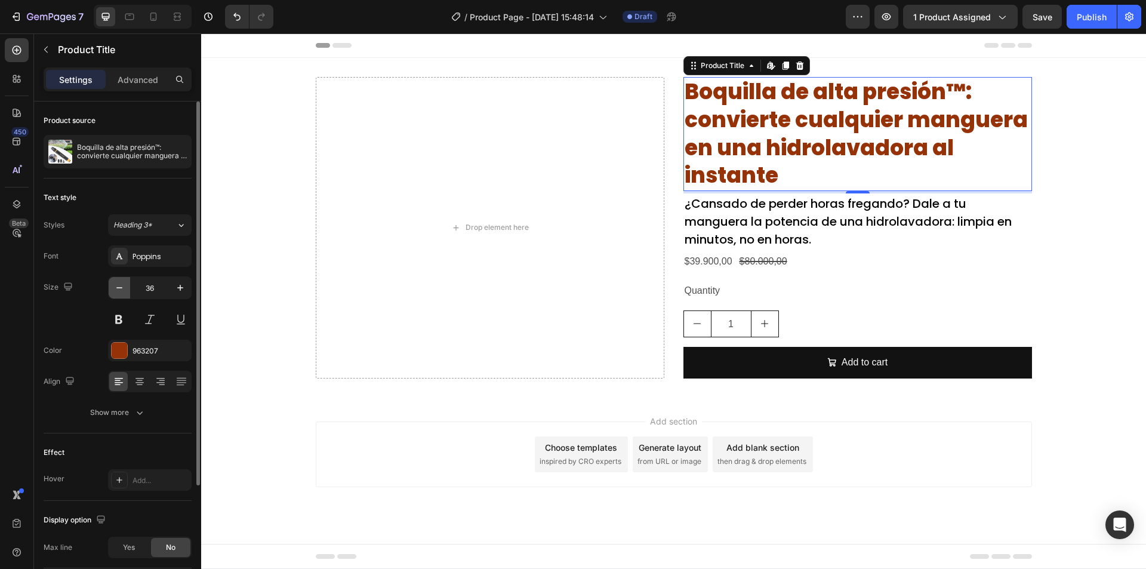
click at [125, 292] on icon "button" at bounding box center [119, 288] width 12 height 12
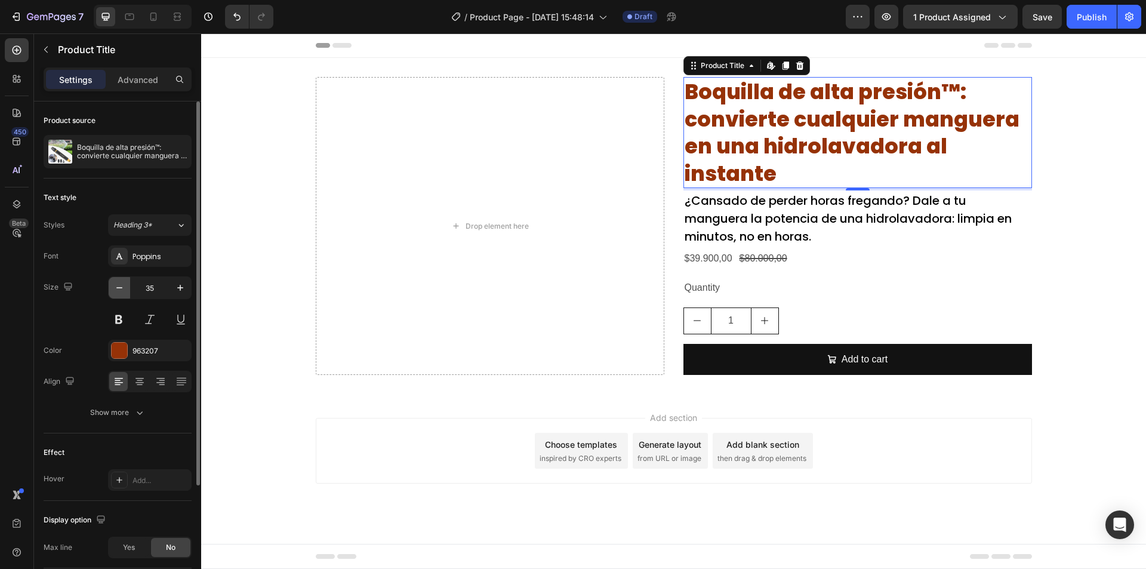
click at [125, 292] on icon "button" at bounding box center [119, 288] width 12 height 12
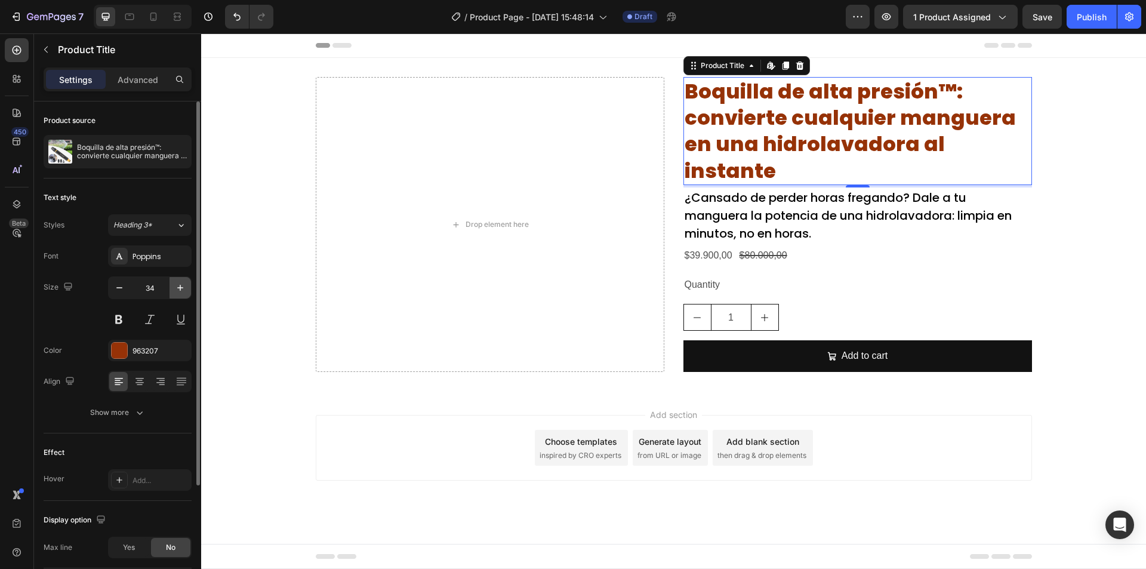
click at [190, 292] on button "button" at bounding box center [179, 287] width 21 height 21
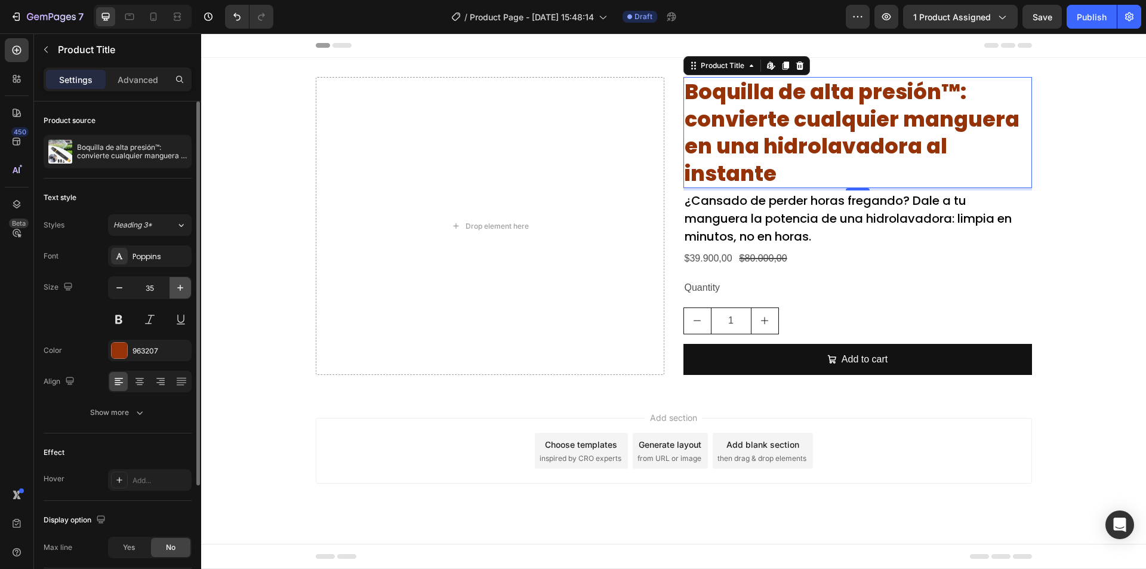
click at [190, 292] on button "button" at bounding box center [179, 287] width 21 height 21
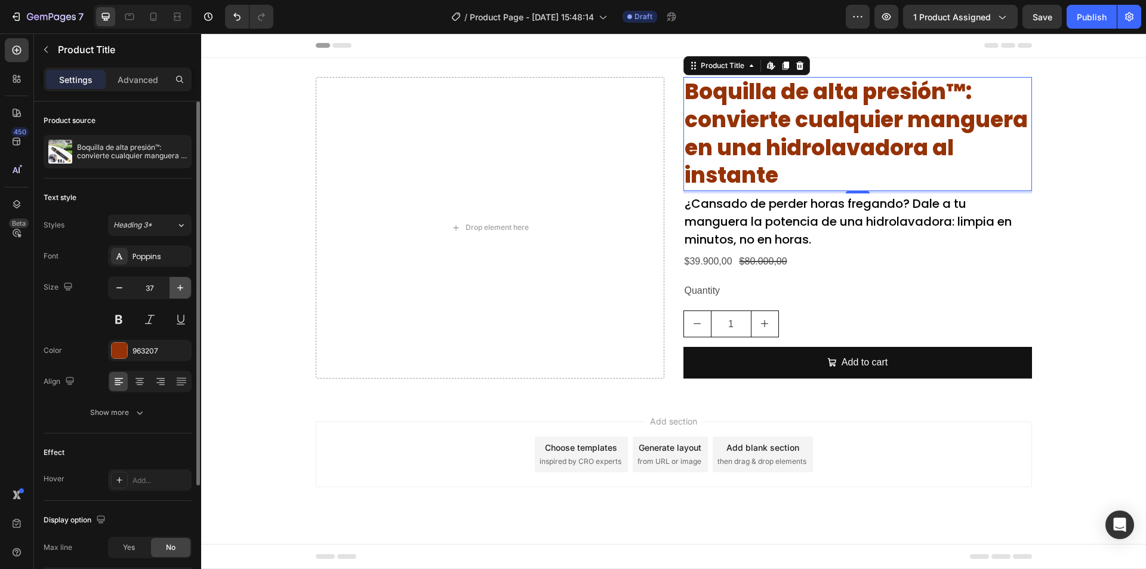
click at [190, 292] on button "button" at bounding box center [179, 287] width 21 height 21
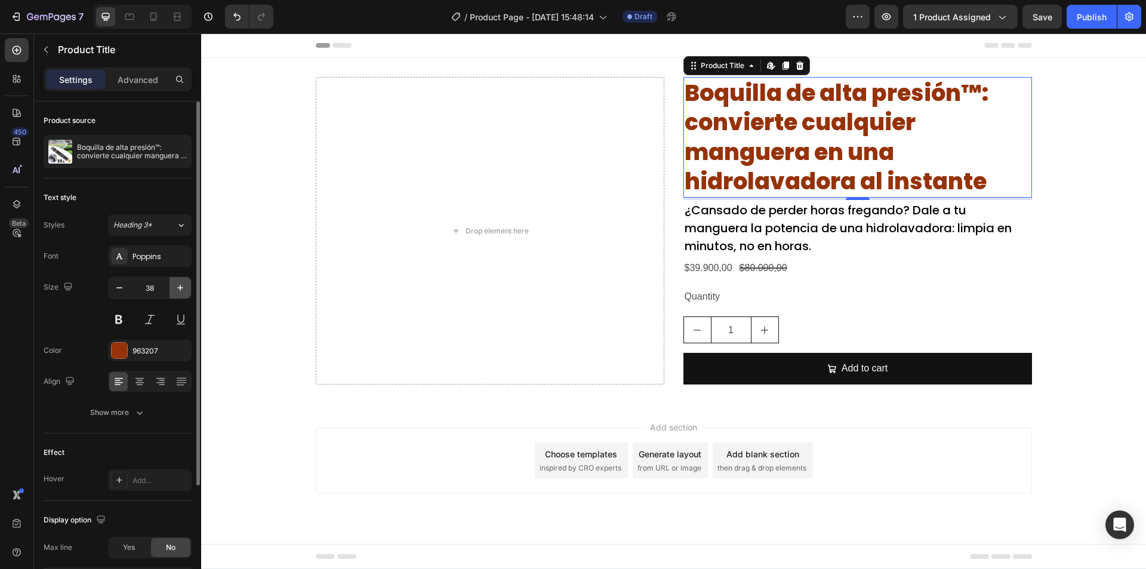
click at [190, 292] on button "button" at bounding box center [179, 287] width 21 height 21
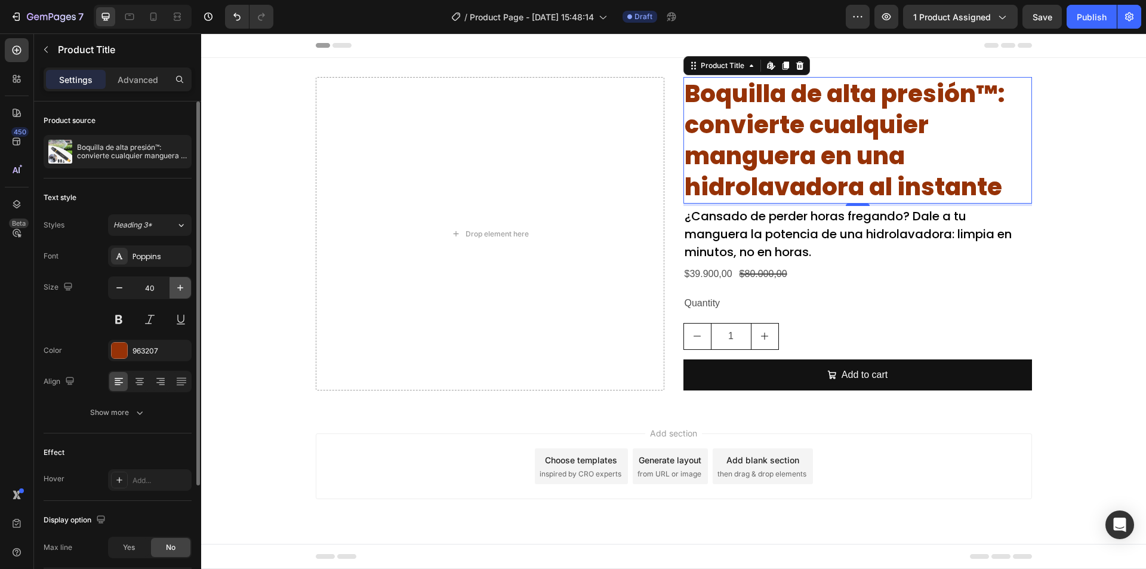
click at [187, 292] on button "button" at bounding box center [179, 287] width 21 height 21
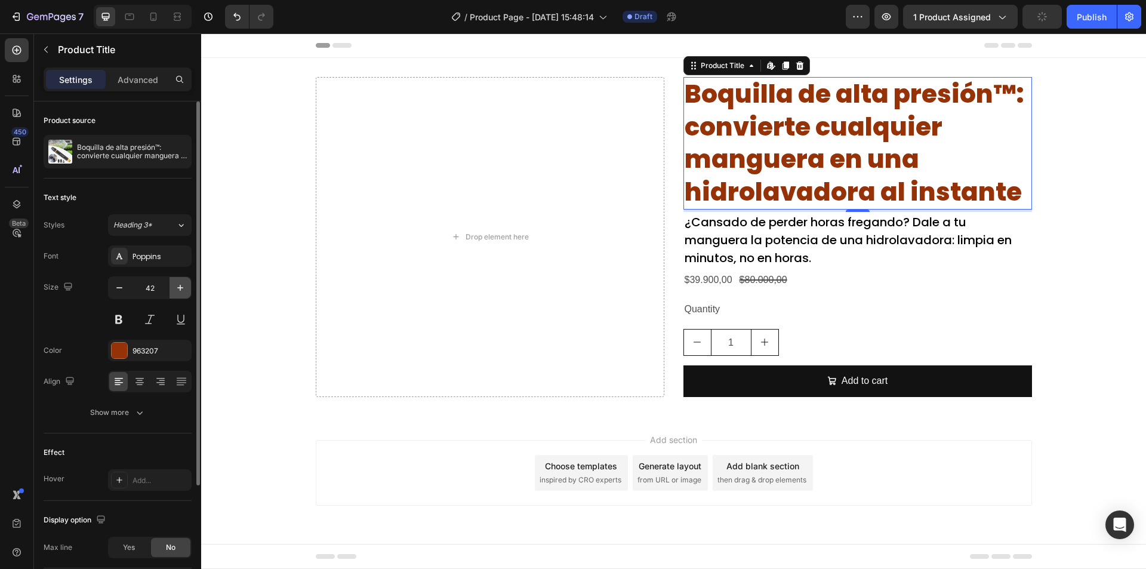
click at [186, 291] on button "button" at bounding box center [179, 287] width 21 height 21
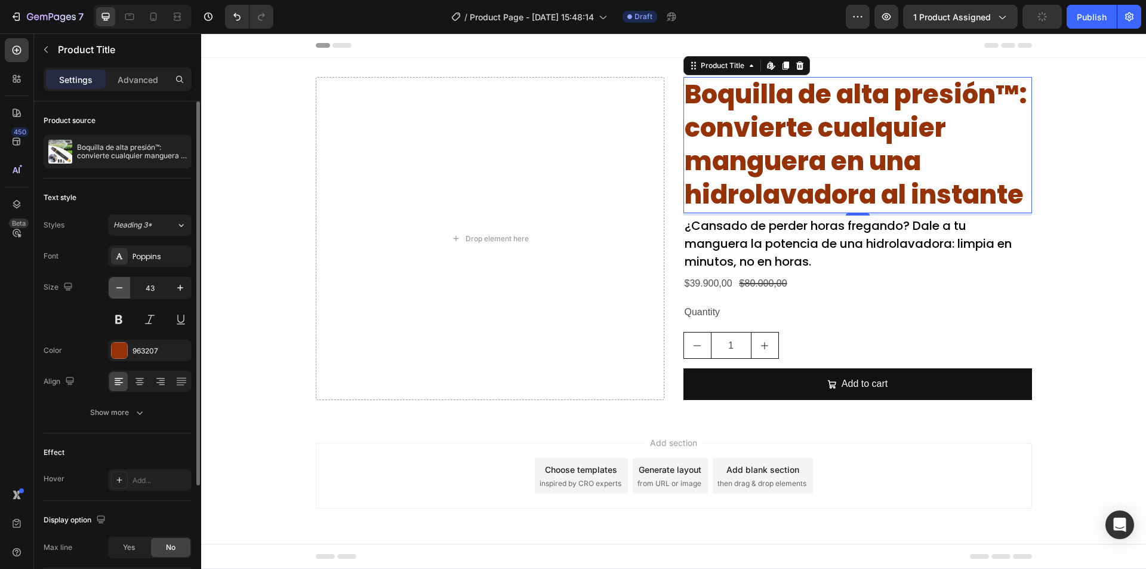
click at [114, 288] on icon "button" at bounding box center [119, 288] width 12 height 12
type input "42"
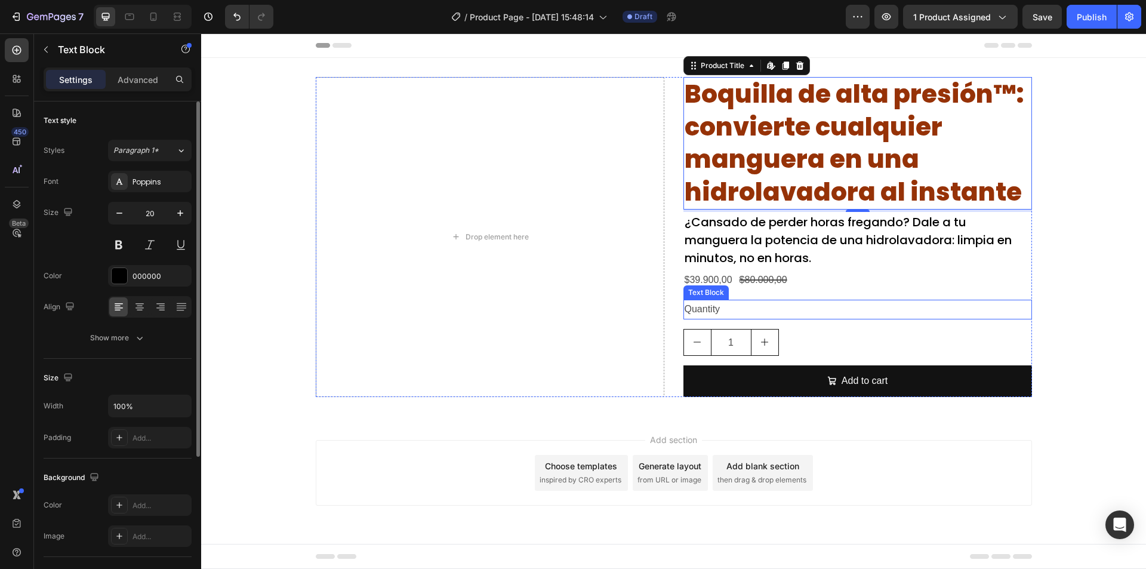
click at [885, 251] on p "¿Cansado de perder horas fregando? Dale a tu manguera la potencia de una hidrol…" at bounding box center [857, 240] width 346 height 54
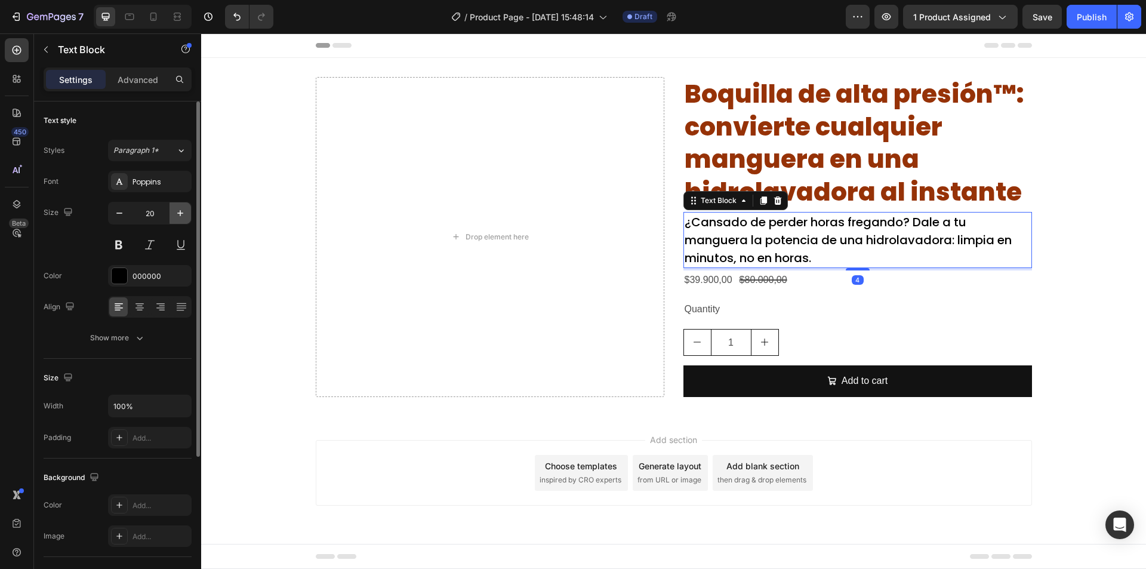
click at [181, 215] on icon "button" at bounding box center [180, 213] width 12 height 12
type input "22"
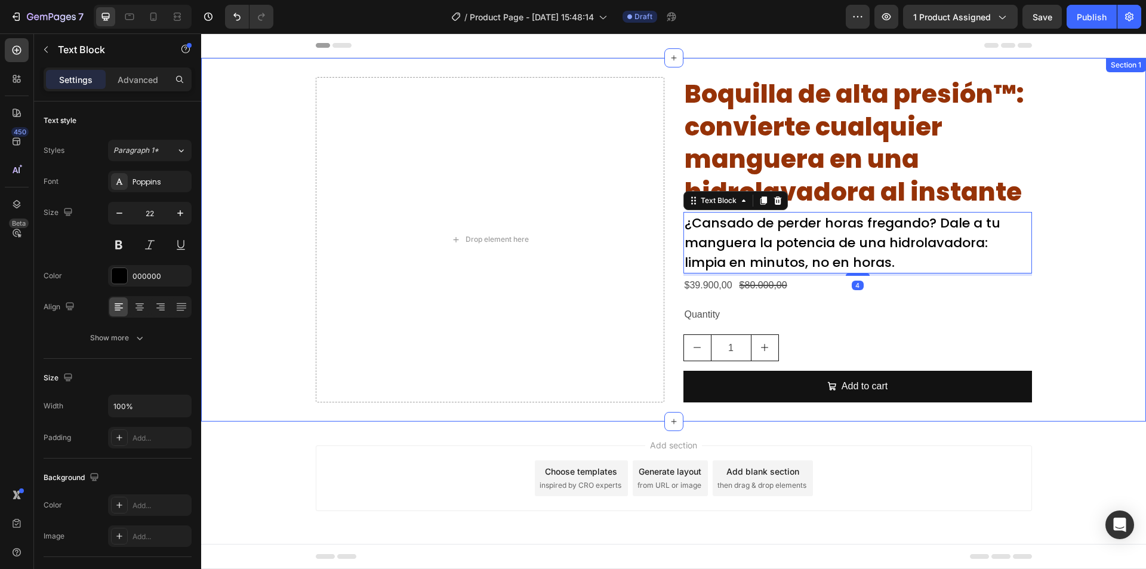
click at [1065, 233] on div "Drop element here Boquilla de alta presión™: convierte cualquier manguera en un…" at bounding box center [673, 239] width 945 height 325
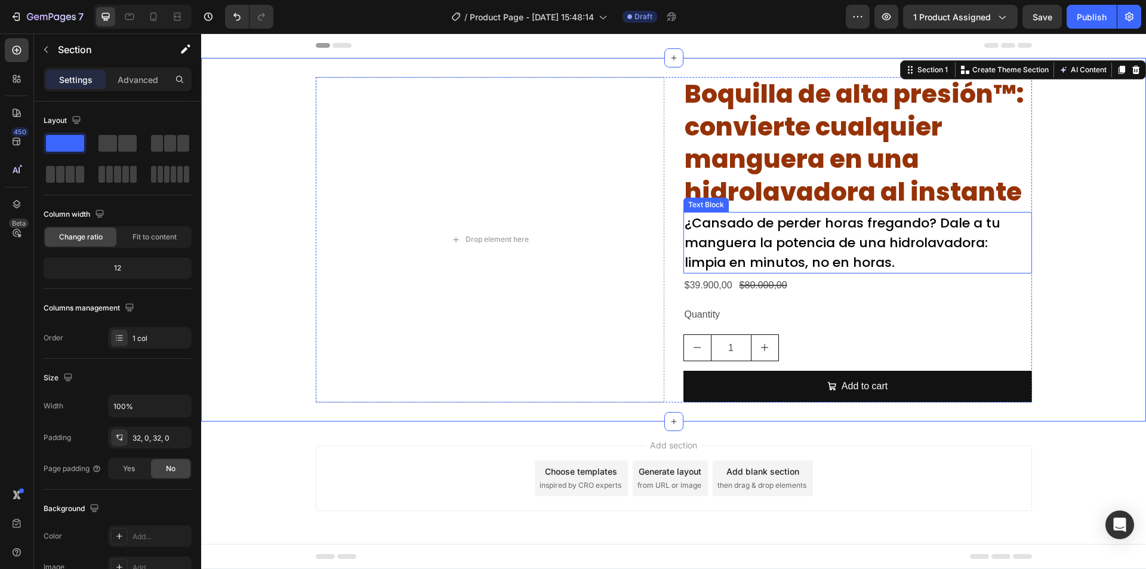
click at [845, 262] on p "¿Cansado de perder horas fregando? Dale a tu manguera la potencia de una hidrol…" at bounding box center [857, 242] width 346 height 59
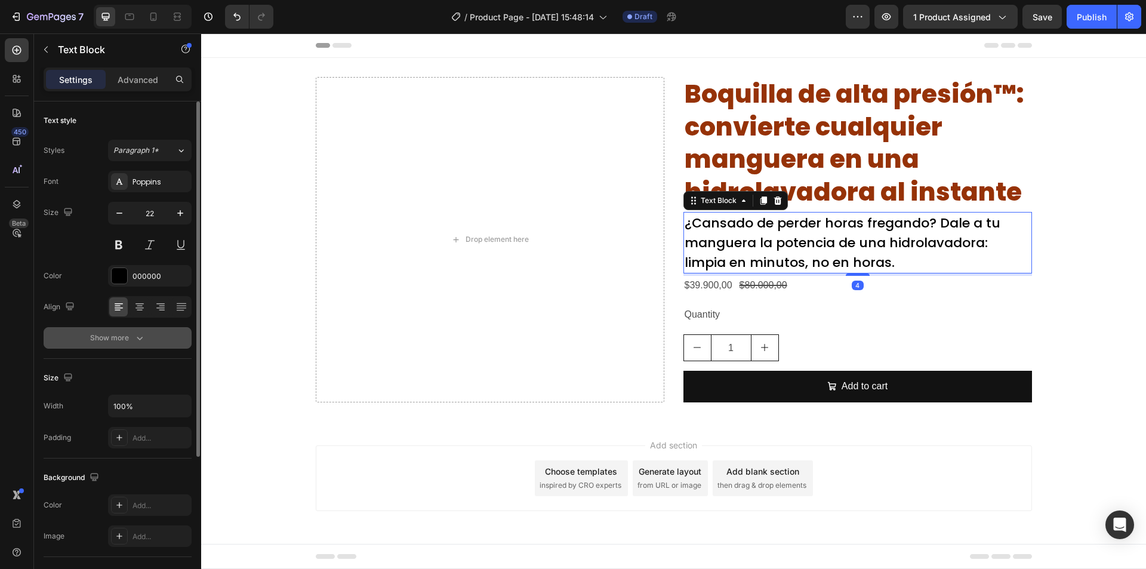
click at [94, 336] on div "Show more" at bounding box center [117, 338] width 55 height 12
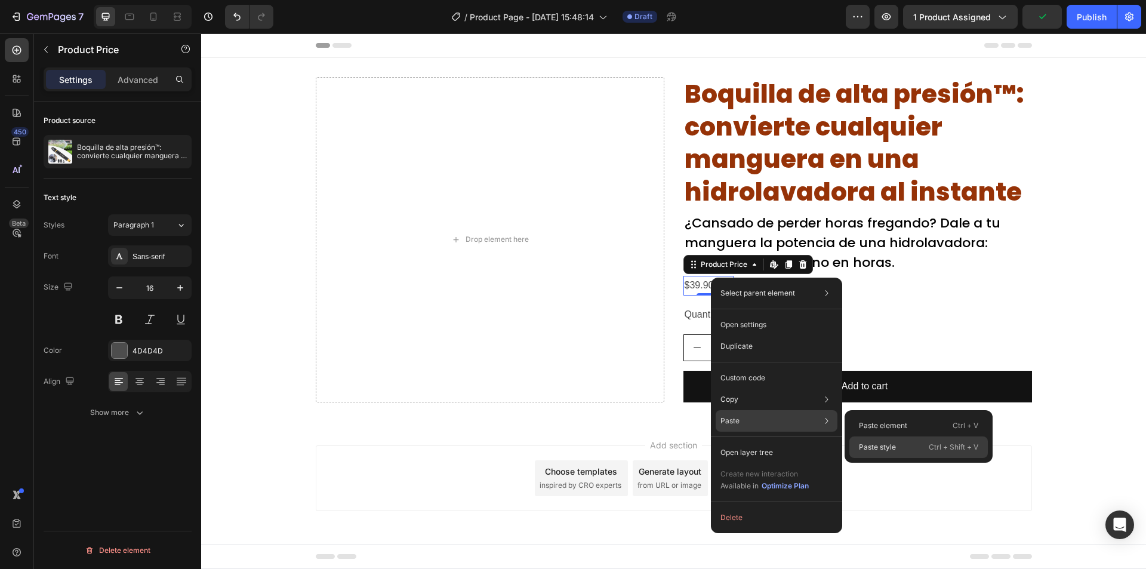
drag, startPoint x: 871, startPoint y: 448, endPoint x: 671, endPoint y: 415, distance: 203.2
click at [872, 449] on p "Paste style" at bounding box center [877, 447] width 37 height 11
type input "35"
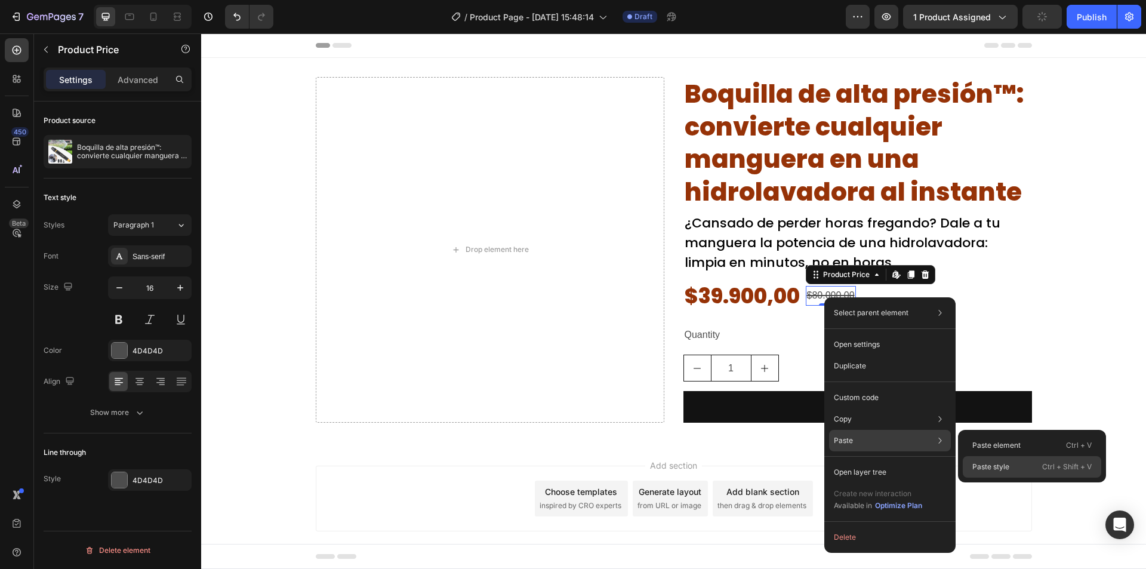
click at [1015, 464] on div "Paste style Ctrl + Shift + V" at bounding box center [1031, 466] width 138 height 21
type input "20"
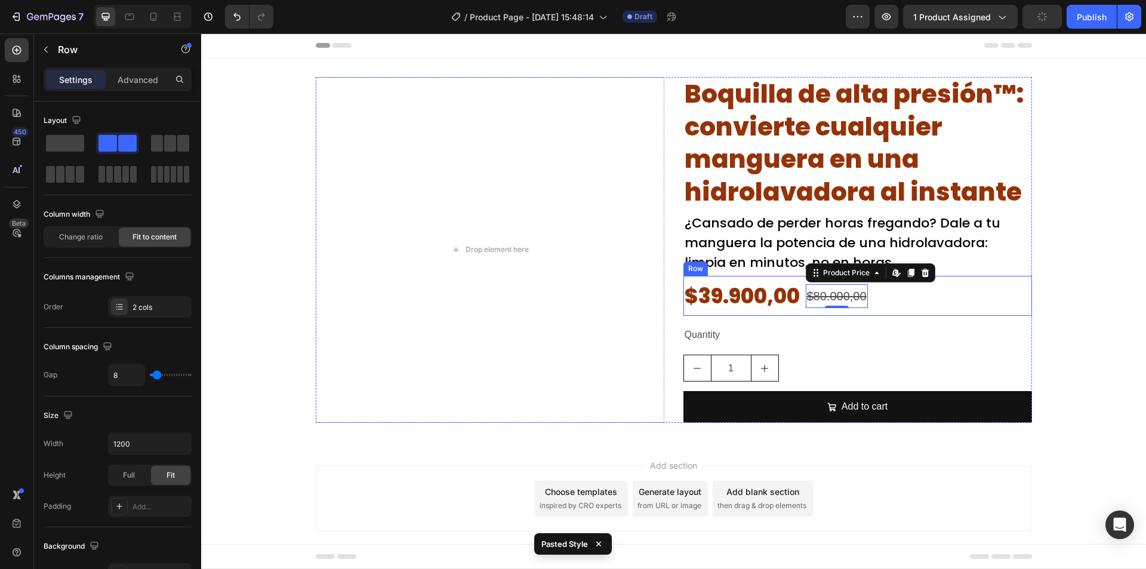
click at [908, 295] on div "$39.900,00 Product Price Product Price $80.000,00 Product Price Edit content in…" at bounding box center [857, 296] width 348 height 40
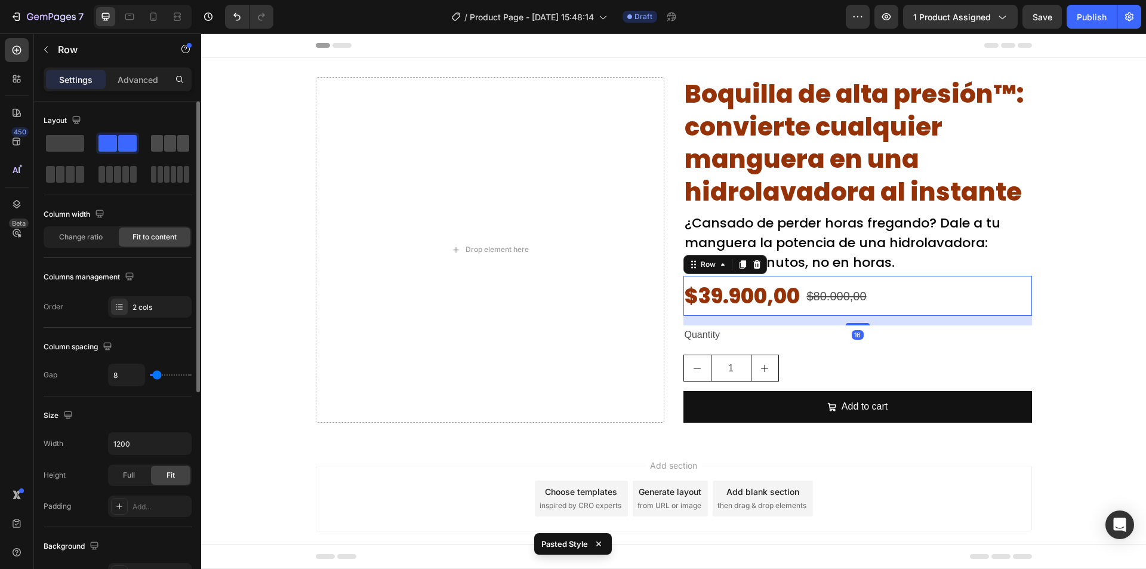
click at [161, 138] on span at bounding box center [157, 143] width 12 height 17
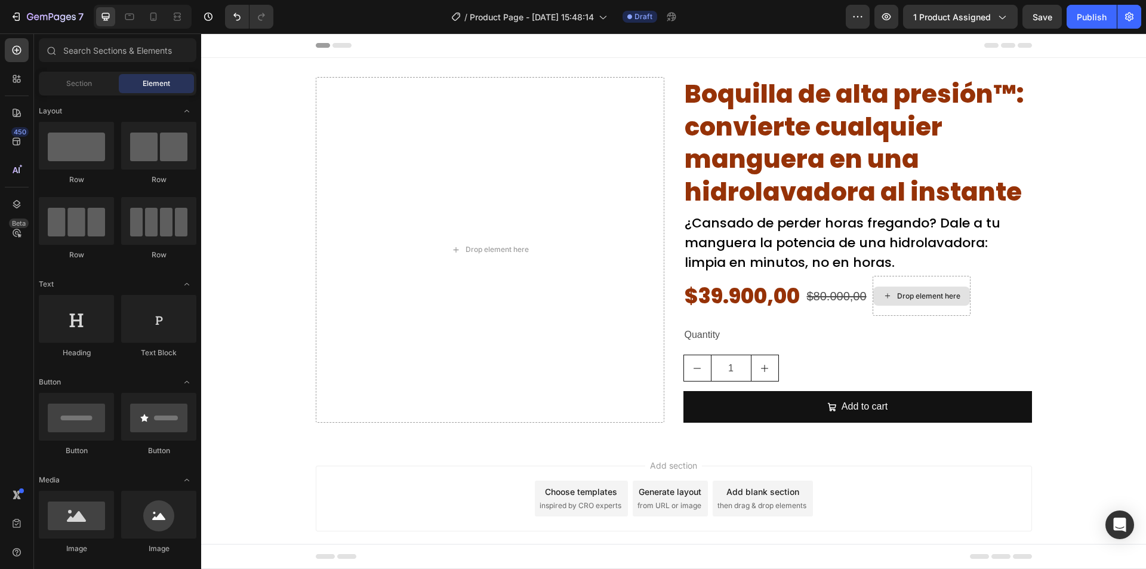
click at [925, 300] on div "Drop element here" at bounding box center [928, 296] width 63 height 10
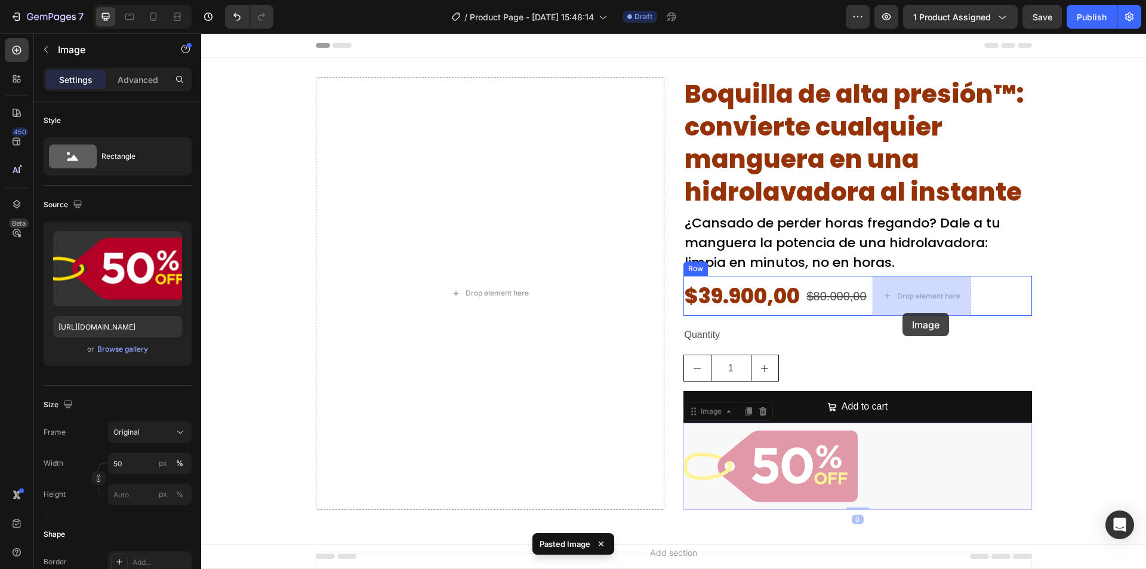
drag, startPoint x: 803, startPoint y: 453, endPoint x: 902, endPoint y: 316, distance: 169.2
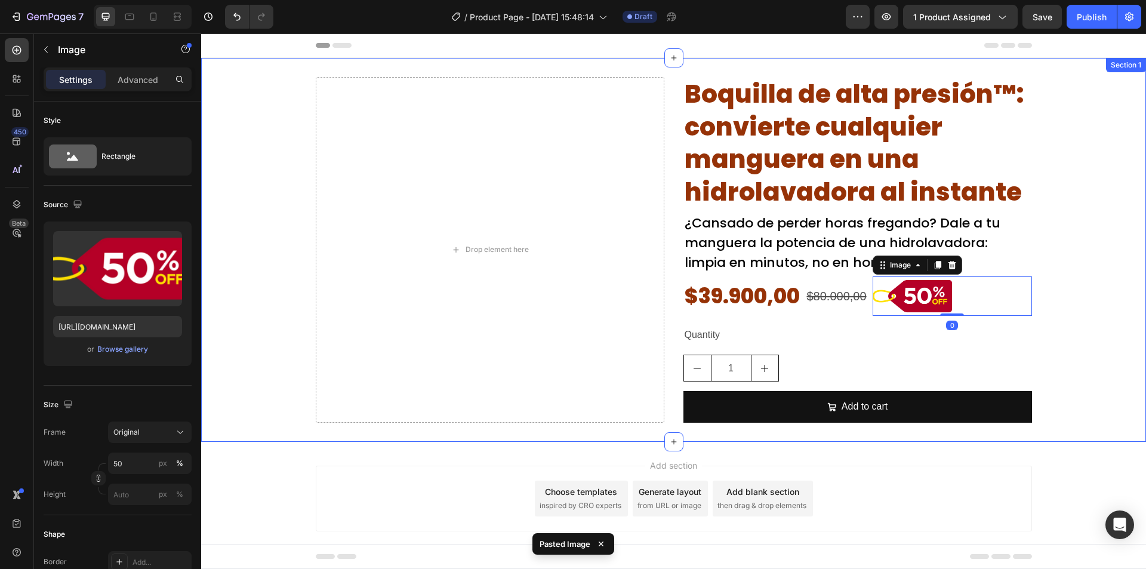
click at [1097, 283] on div "Drop element here Boquilla de alta presión™: convierte cualquier manguera en un…" at bounding box center [673, 249] width 945 height 345
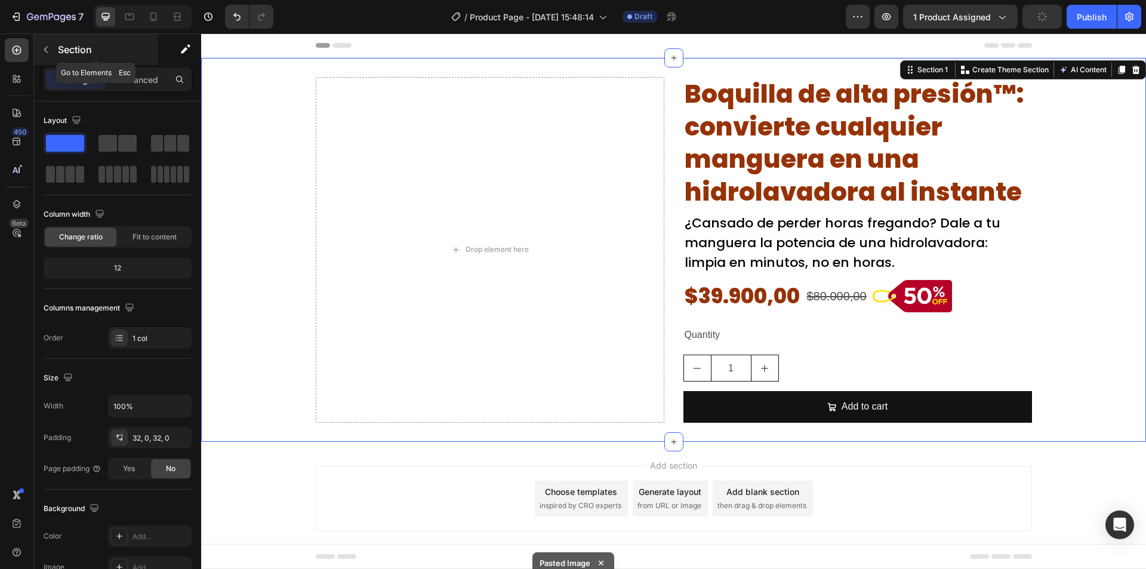
click at [50, 50] on icon "button" at bounding box center [46, 50] width 10 height 10
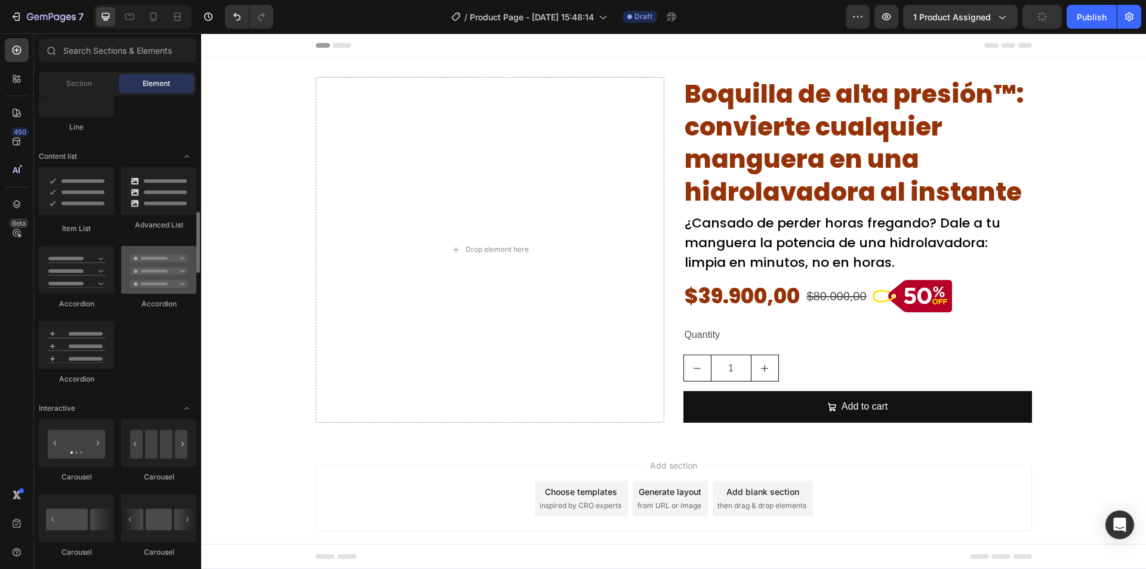
scroll to position [1014, 0]
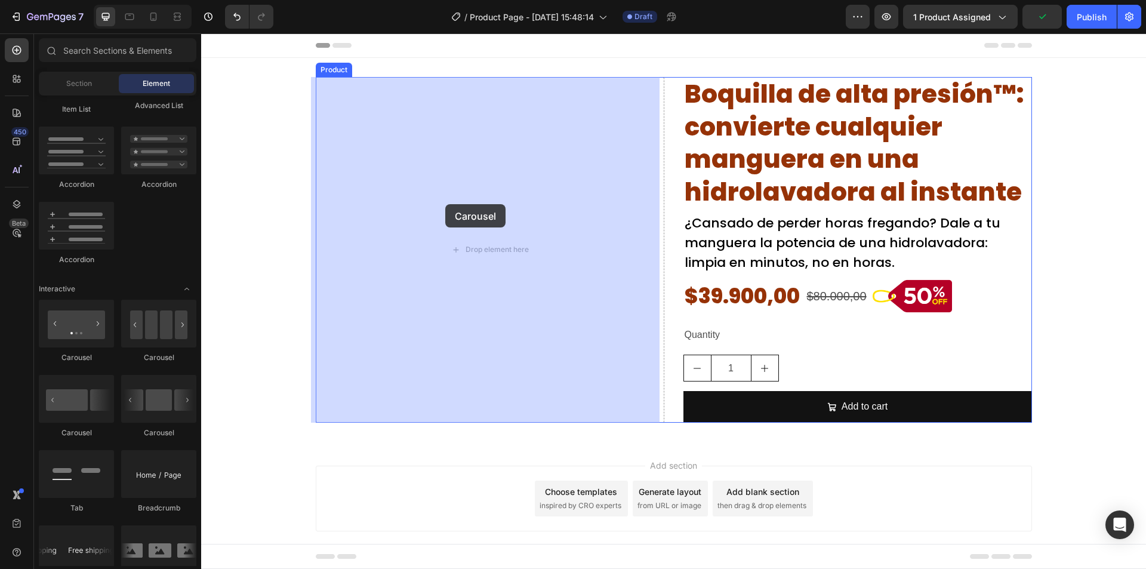
drag, startPoint x: 270, startPoint y: 354, endPoint x: 325, endPoint y: 245, distance: 122.5
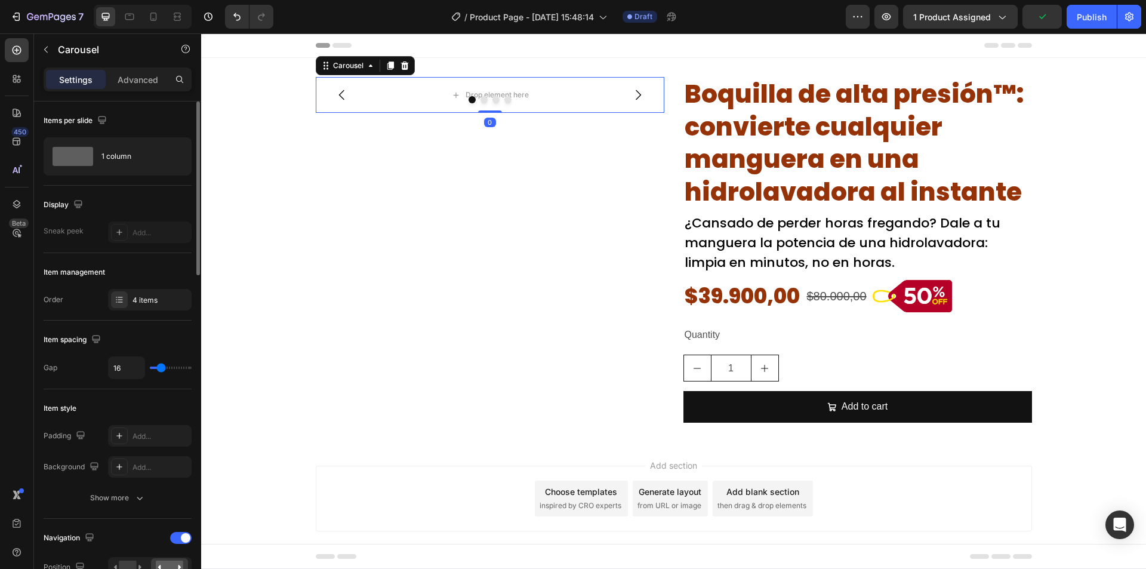
scroll to position [119, 0]
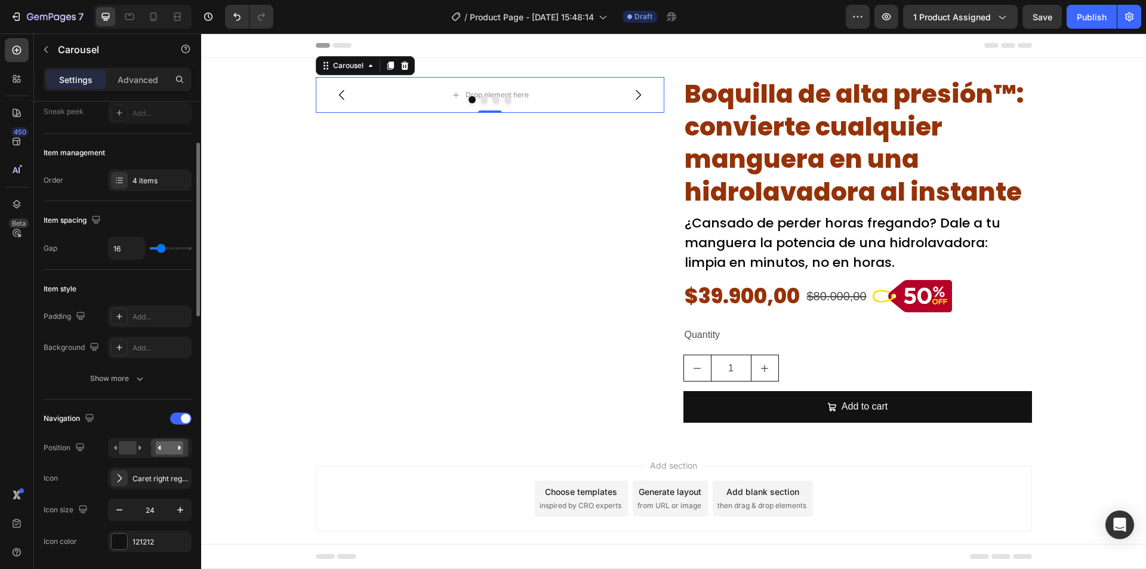
type input "7"
type input "6"
type input "4"
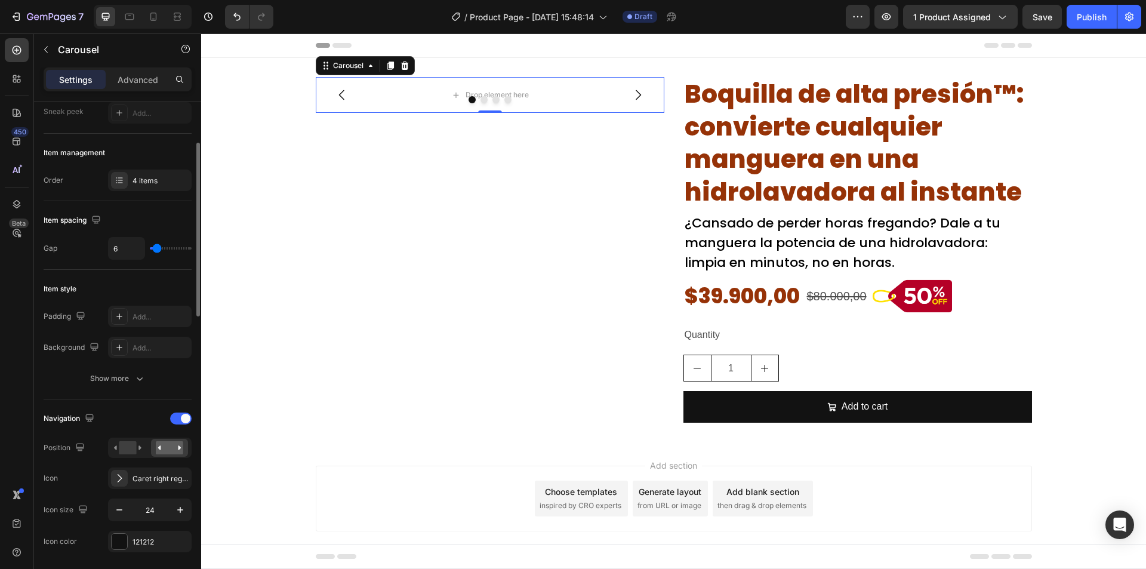
type input "4"
type input "1"
type input "0"
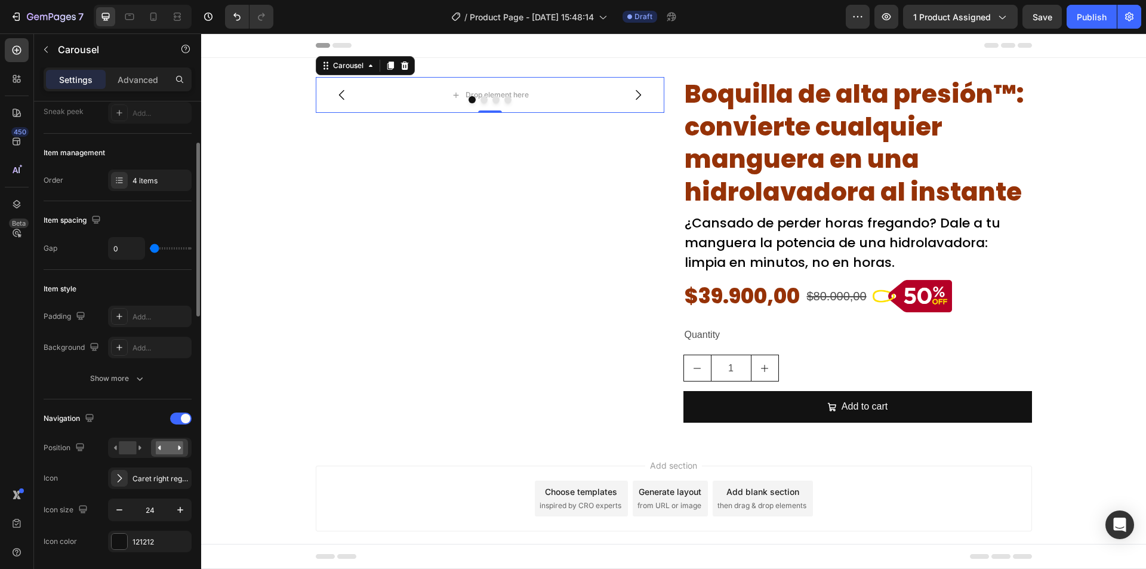
type input "25"
type input "0"
drag, startPoint x: 161, startPoint y: 251, endPoint x: 140, endPoint y: 252, distance: 21.5
type input "0"
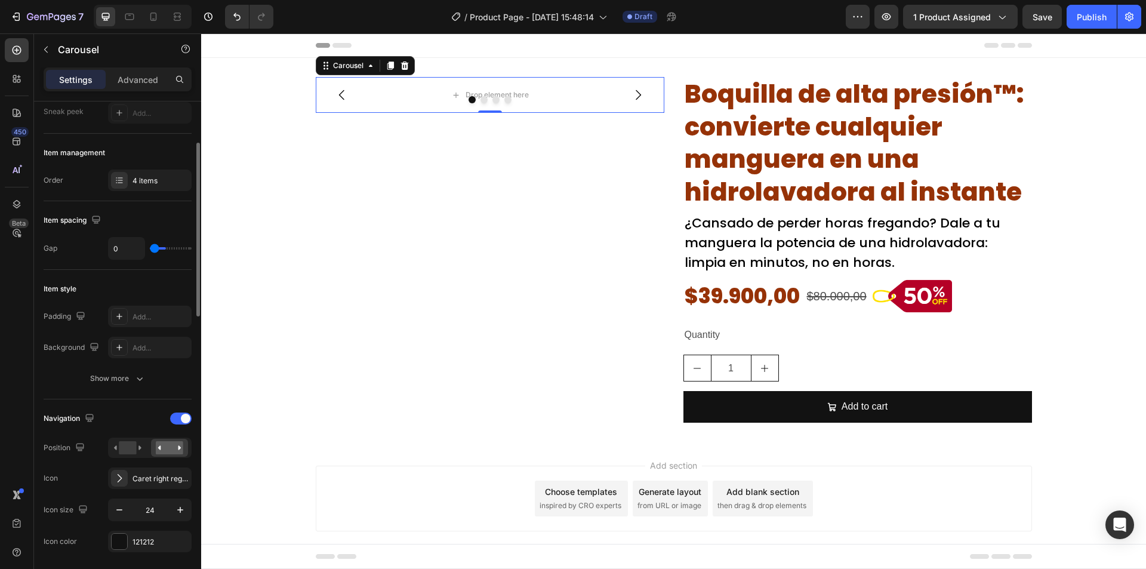
click at [150, 249] on input "range" at bounding box center [171, 248] width 42 height 2
click at [177, 416] on div at bounding box center [180, 418] width 21 height 12
click at [158, 492] on icon at bounding box center [169, 486] width 27 height 13
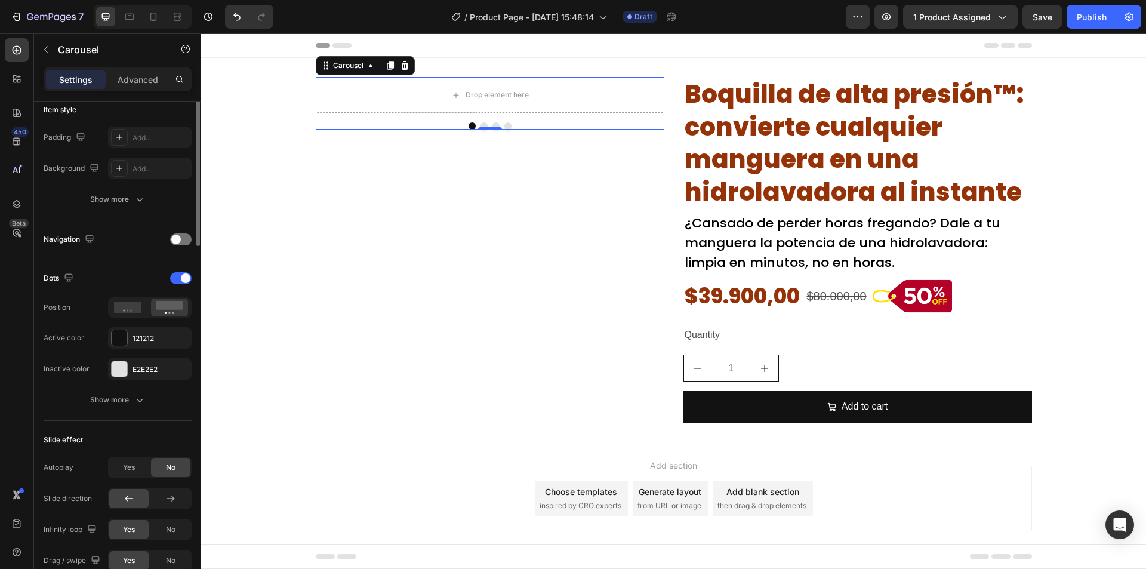
scroll to position [418, 0]
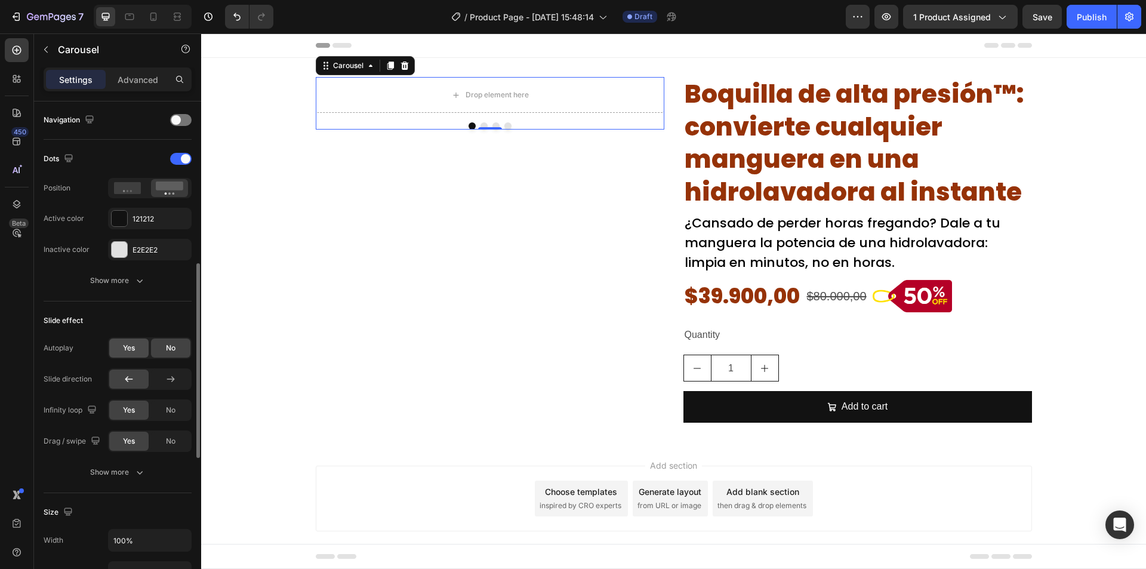
click at [124, 348] on span "Yes" at bounding box center [129, 347] width 12 height 11
click at [169, 351] on span "No" at bounding box center [171, 347] width 10 height 11
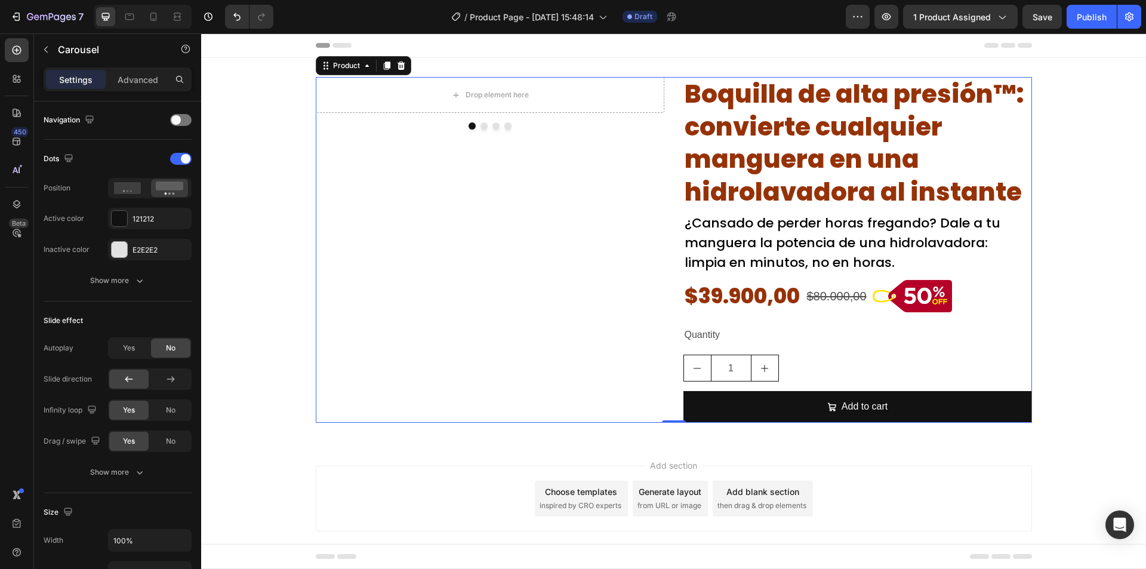
drag, startPoint x: 344, startPoint y: 274, endPoint x: 344, endPoint y: 263, distance: 11.4
click at [344, 272] on div "Drop element here Drop element here Drop element here Drop element here Carousel" at bounding box center [490, 249] width 348 height 345
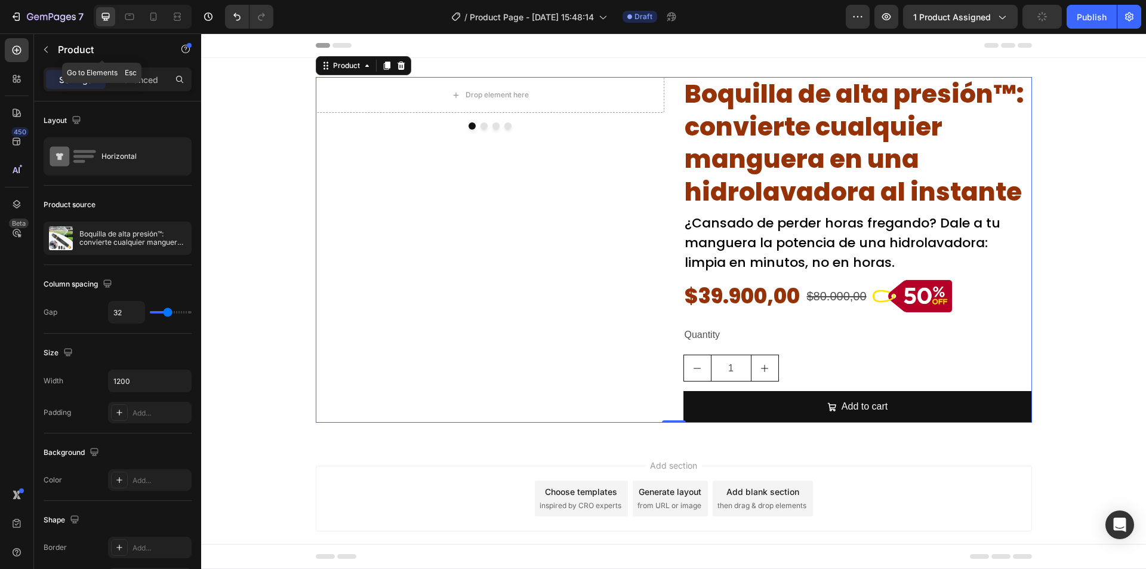
click at [94, 50] on p "Product" at bounding box center [108, 49] width 101 height 14
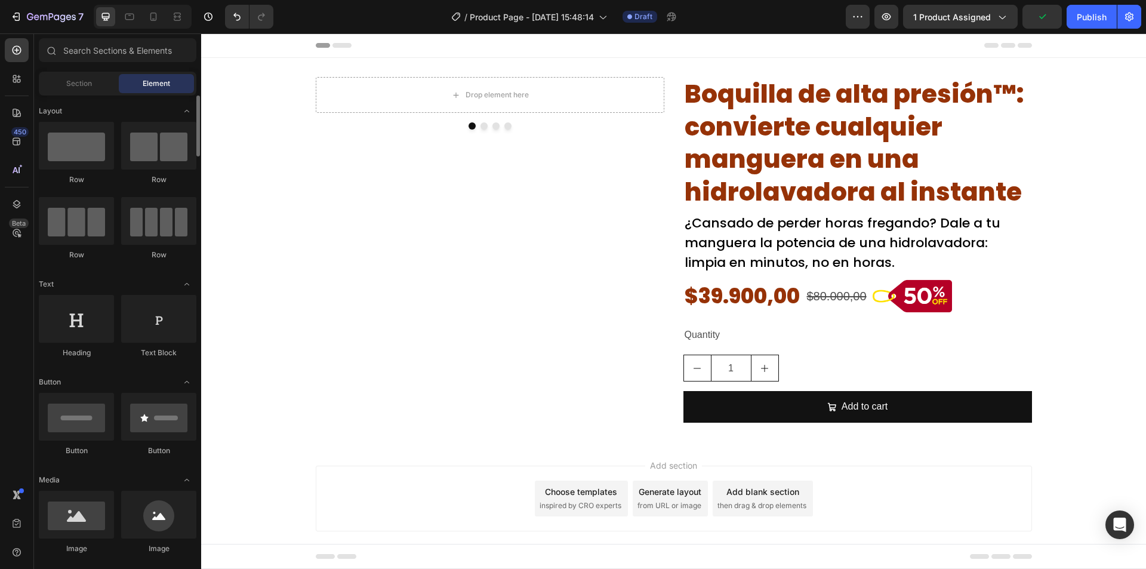
scroll to position [179, 0]
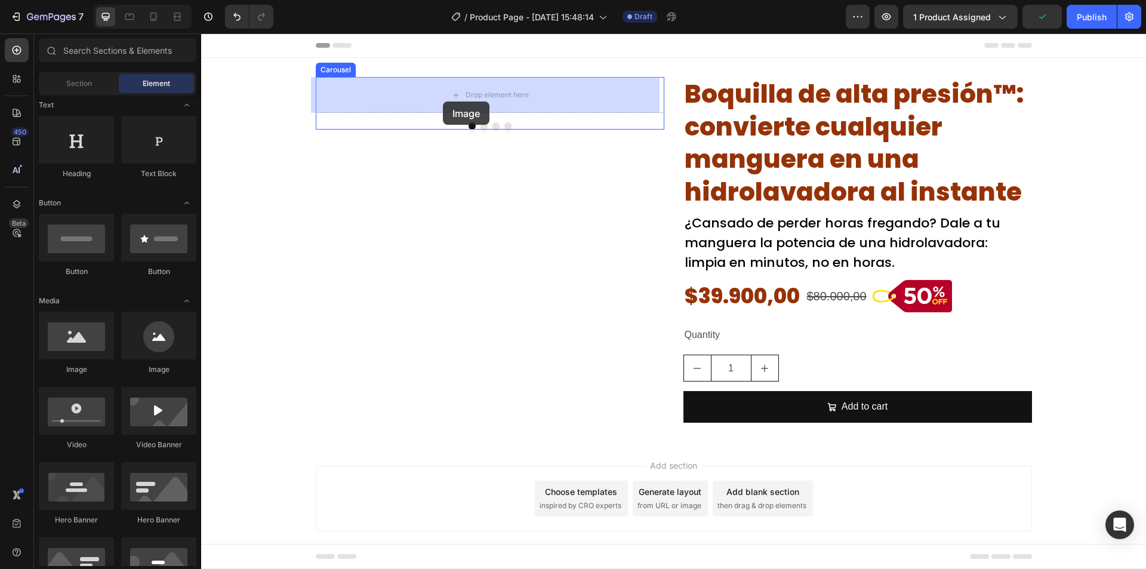
drag, startPoint x: 285, startPoint y: 385, endPoint x: 434, endPoint y: 113, distance: 310.6
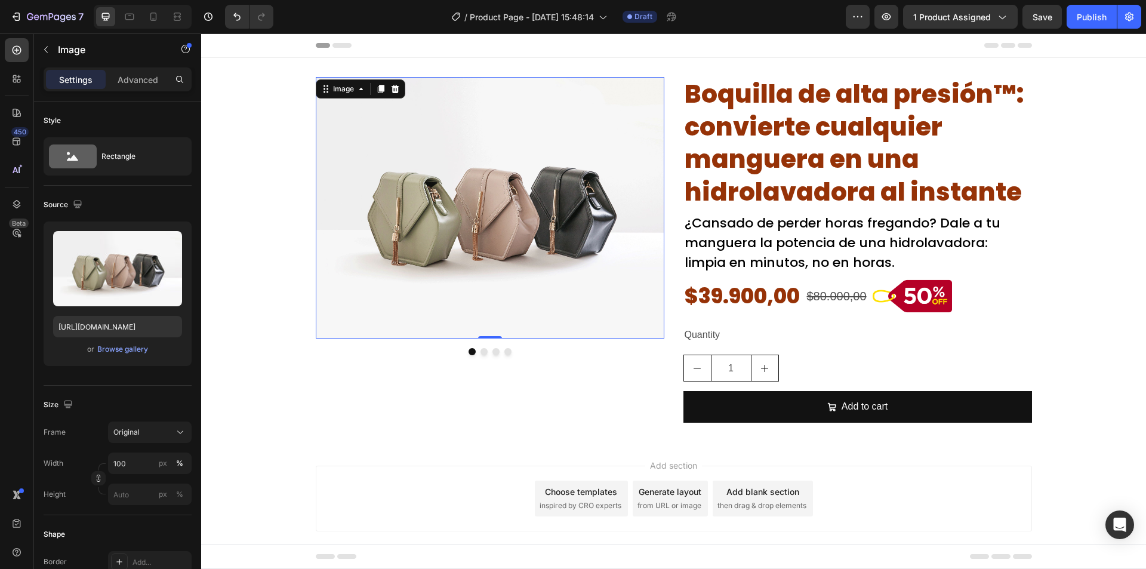
click at [534, 263] on img at bounding box center [490, 207] width 348 height 261
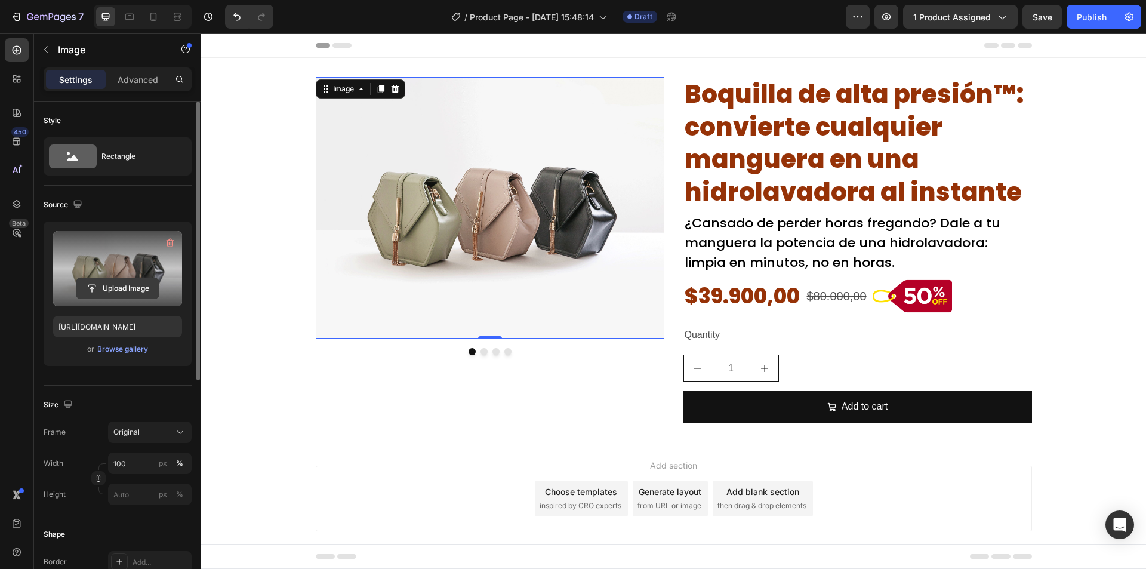
click at [112, 297] on input "file" at bounding box center [117, 288] width 82 height 20
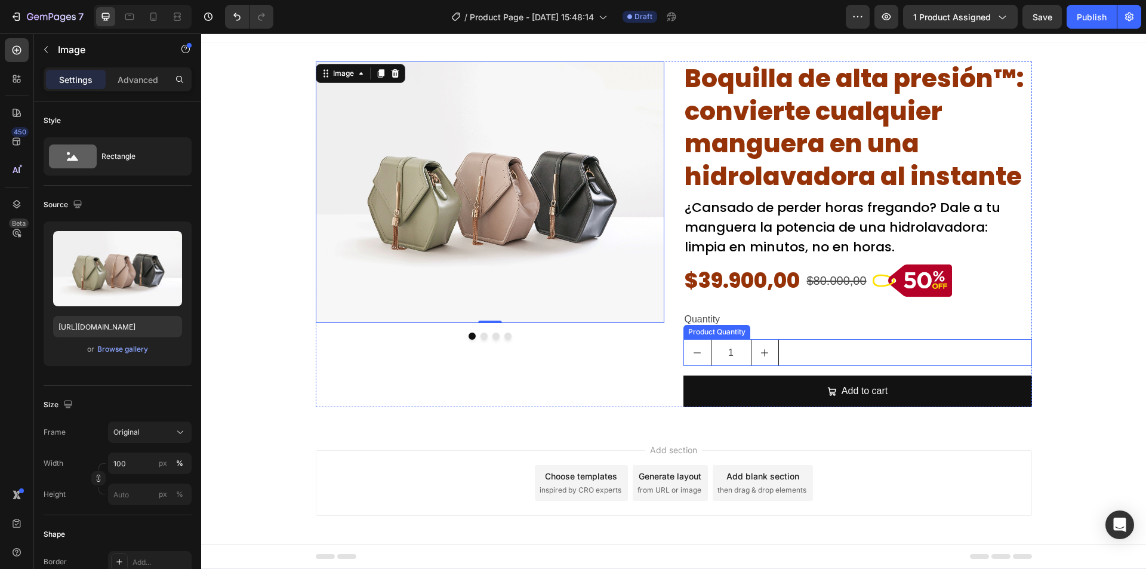
scroll to position [20, 0]
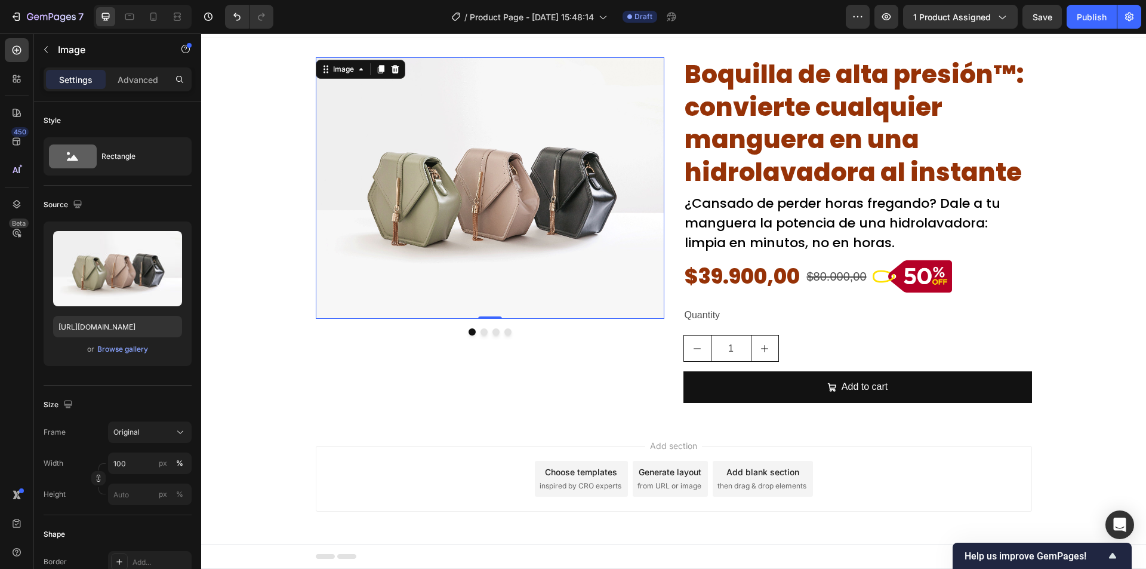
click at [427, 271] on img at bounding box center [490, 187] width 348 height 261
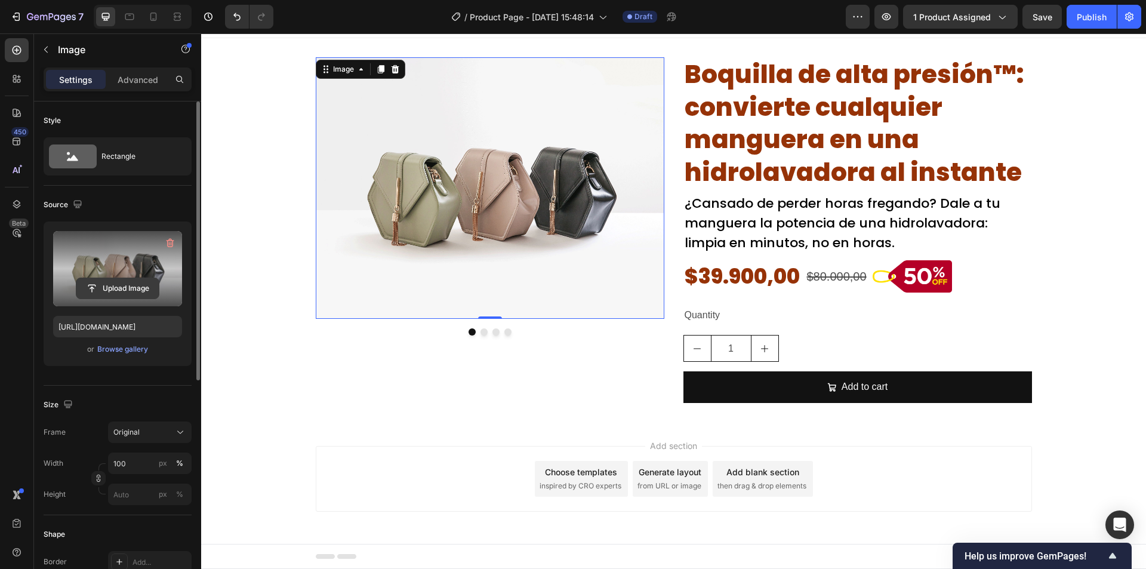
click at [143, 286] on input "file" at bounding box center [117, 288] width 82 height 20
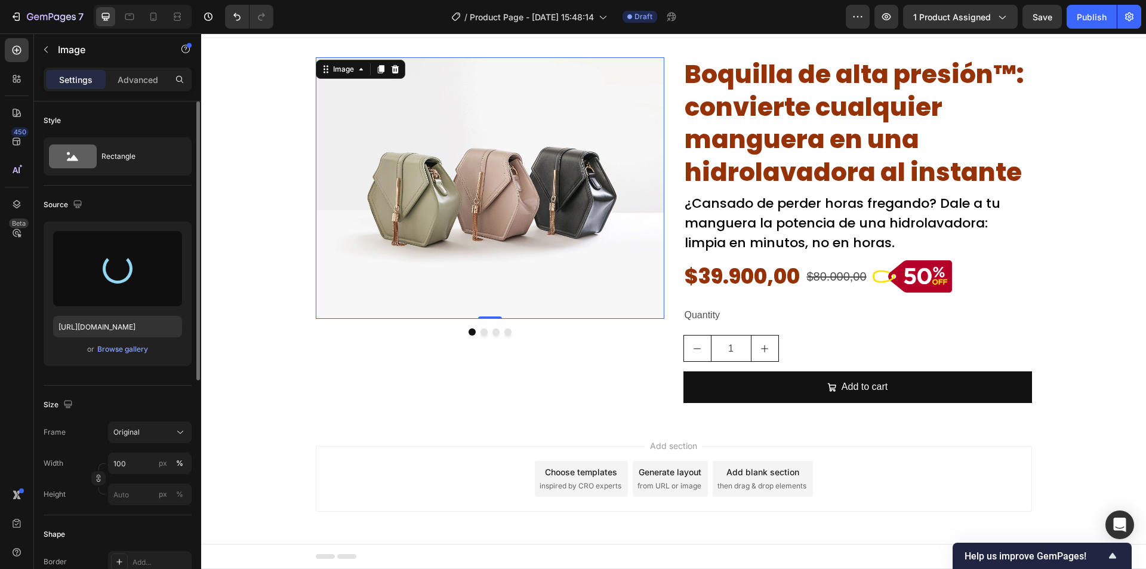
type input "[URL][DOMAIN_NAME]"
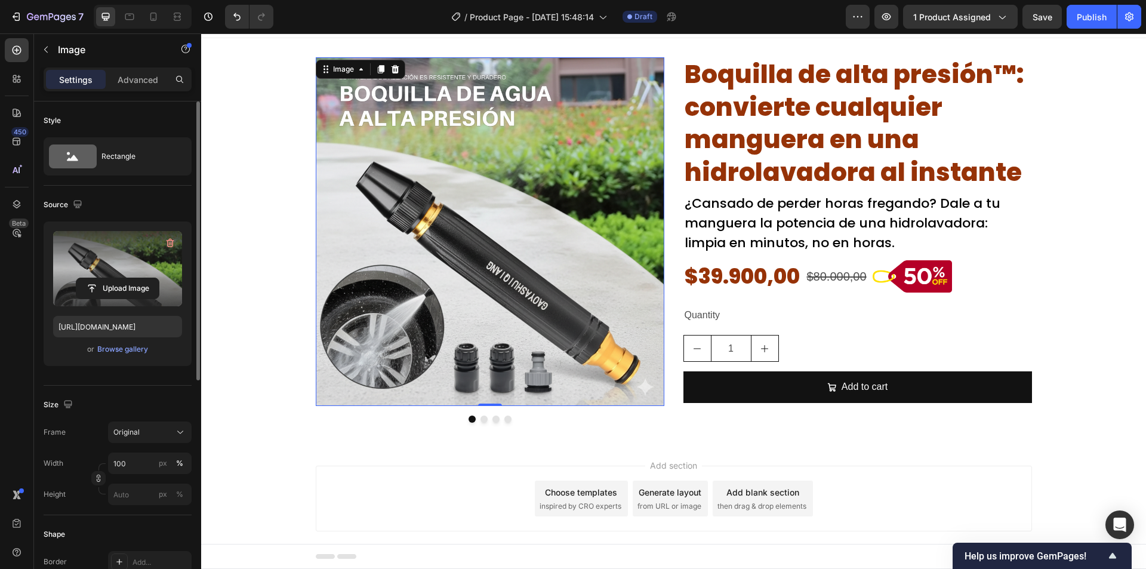
click at [295, 143] on div "Image 0 Drop element here Drop element here Drop element here Carousel Boquilla…" at bounding box center [673, 239] width 945 height 365
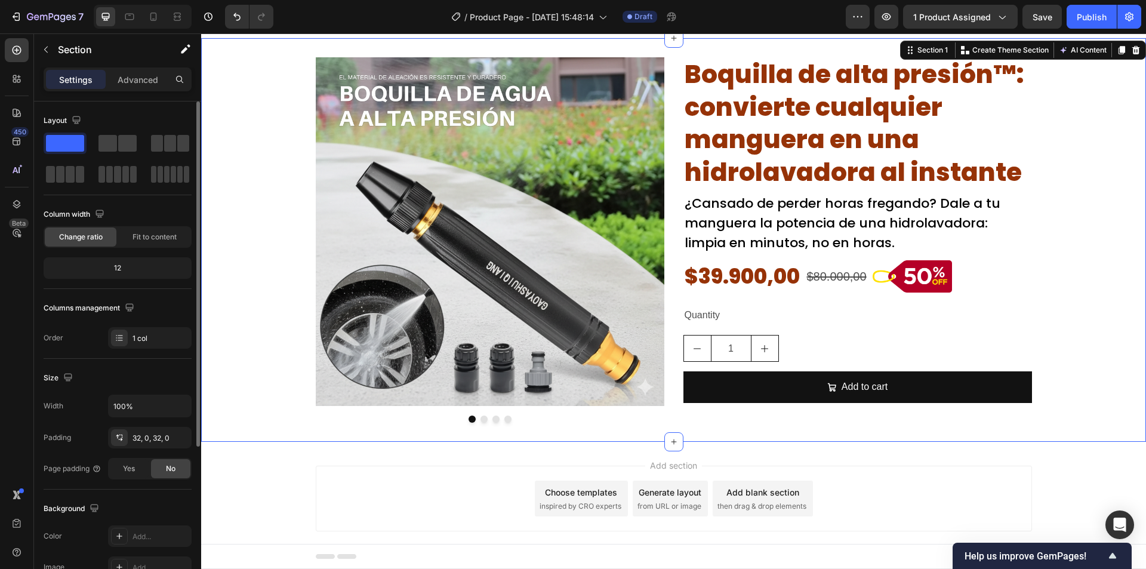
click at [300, 513] on div "Add section Choose templates inspired by CRO experts Generate layout from URL o…" at bounding box center [673, 515] width 945 height 147
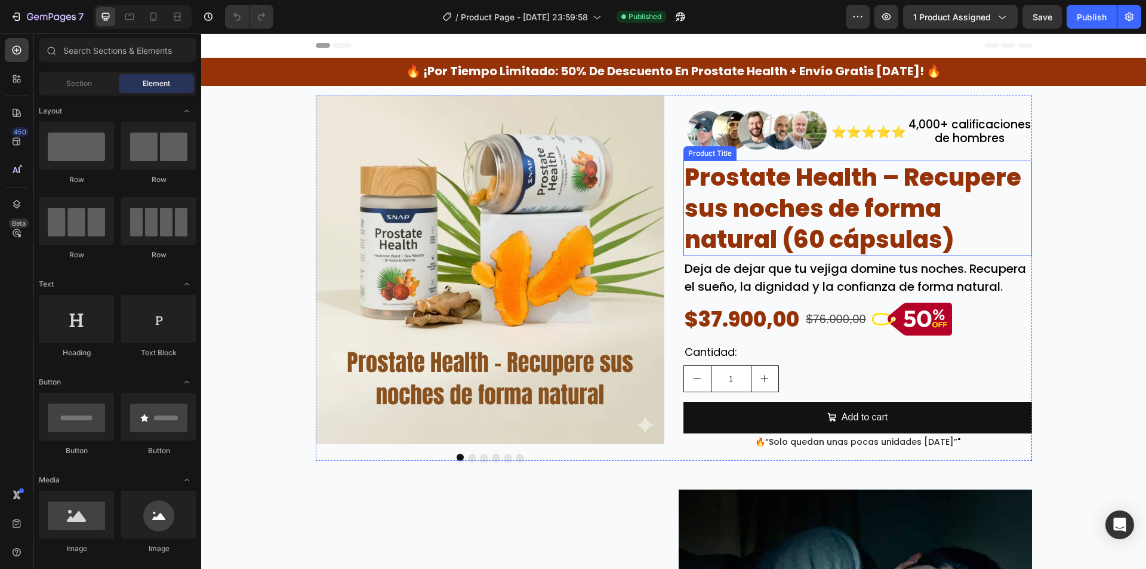
drag, startPoint x: 845, startPoint y: 238, endPoint x: 837, endPoint y: 247, distance: 11.8
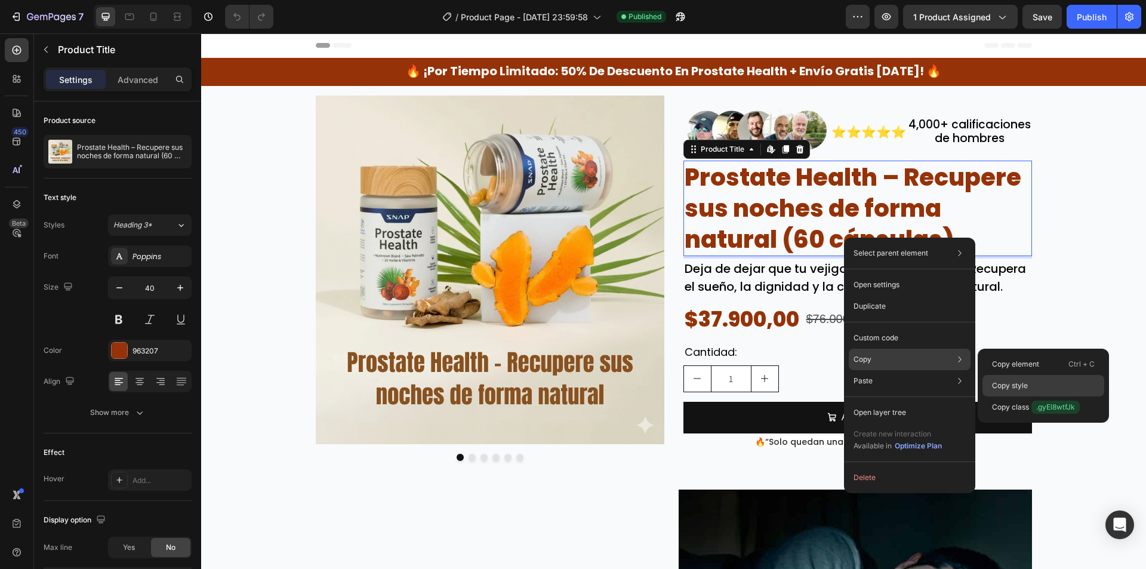
click at [1021, 383] on p "Copy style" at bounding box center [1010, 385] width 36 height 11
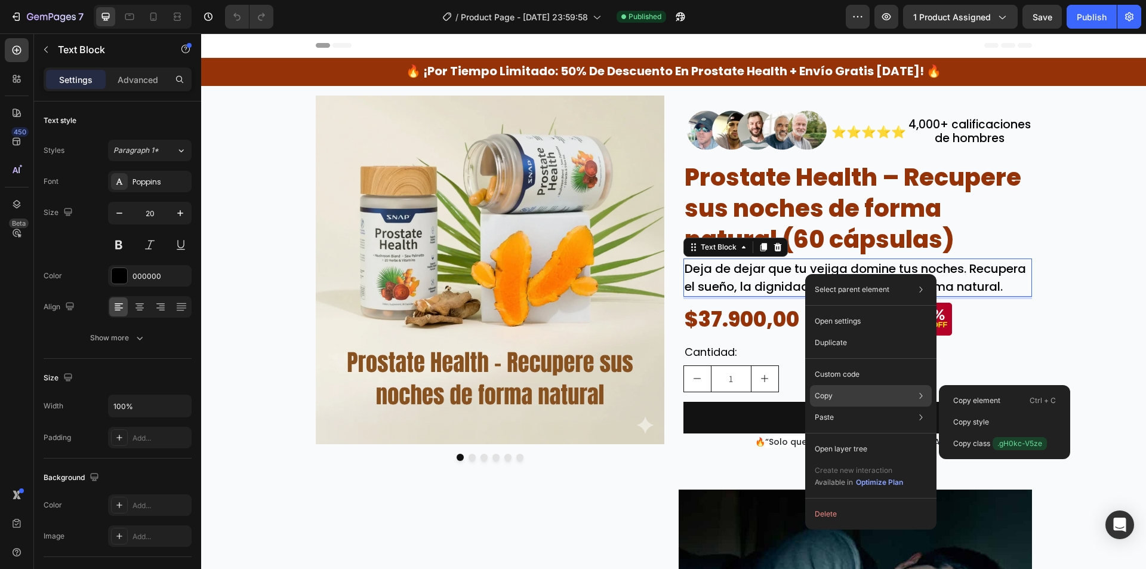
click at [844, 395] on div "Copy Copy element Ctrl + C Copy style Copy class .gH0kc-V5ze" at bounding box center [871, 395] width 122 height 21
click at [982, 422] on p "Copy style" at bounding box center [971, 421] width 36 height 11
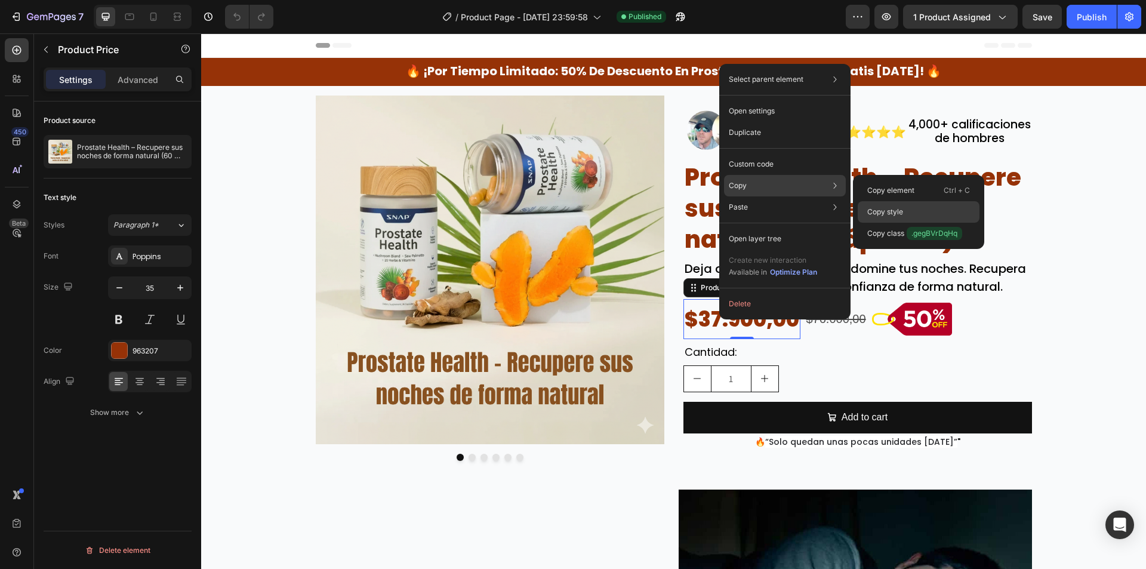
click at [916, 212] on div "Copy style" at bounding box center [918, 211] width 122 height 21
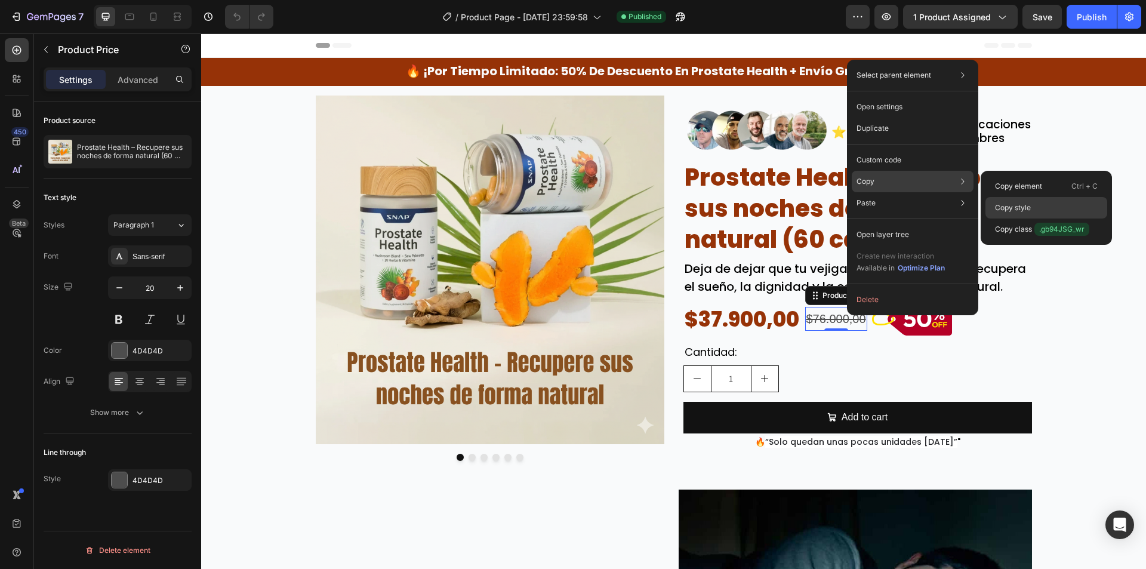
click at [1041, 206] on div "Copy style" at bounding box center [1046, 207] width 122 height 21
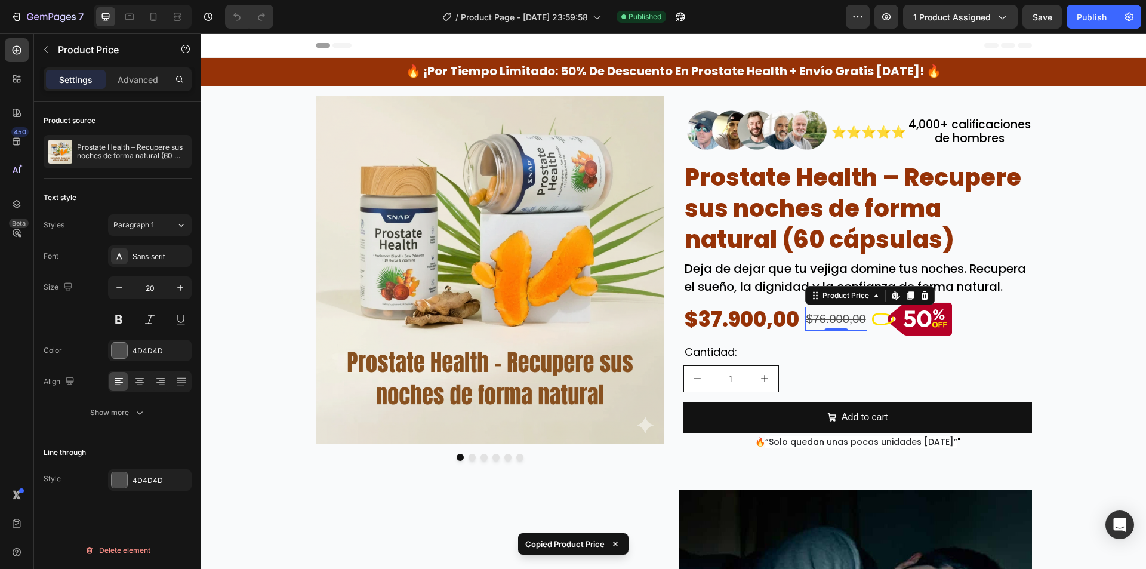
drag, startPoint x: 761, startPoint y: 34, endPoint x: 825, endPoint y: 312, distance: 285.3
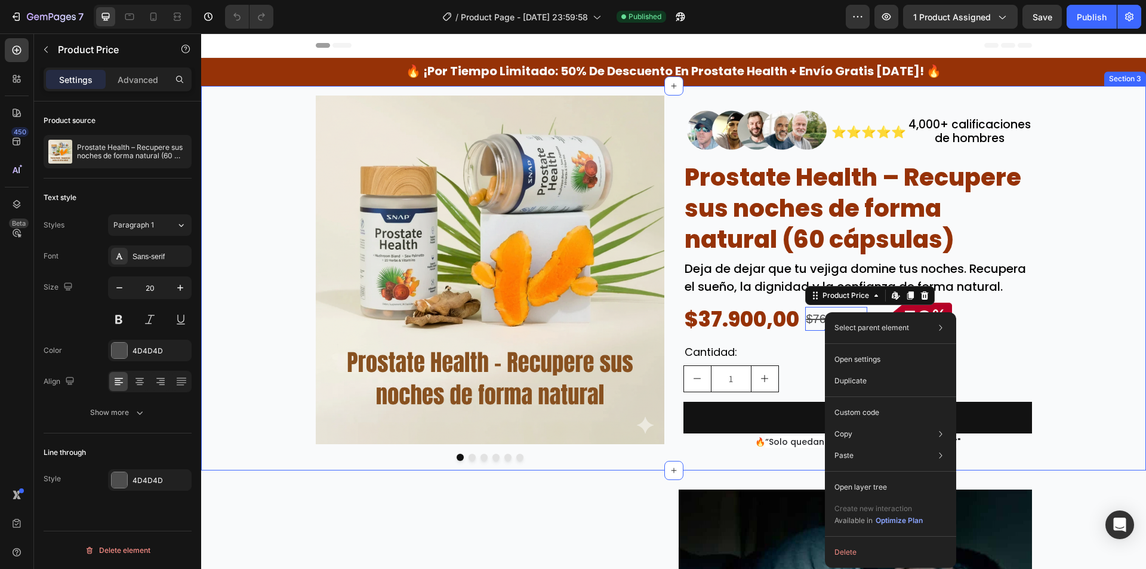
click at [1081, 286] on div "Image Image Image Image Image Image Carousel Image ⭐⭐⭐⭐⭐ Text Block 4,000+ cali…" at bounding box center [673, 277] width 945 height 365
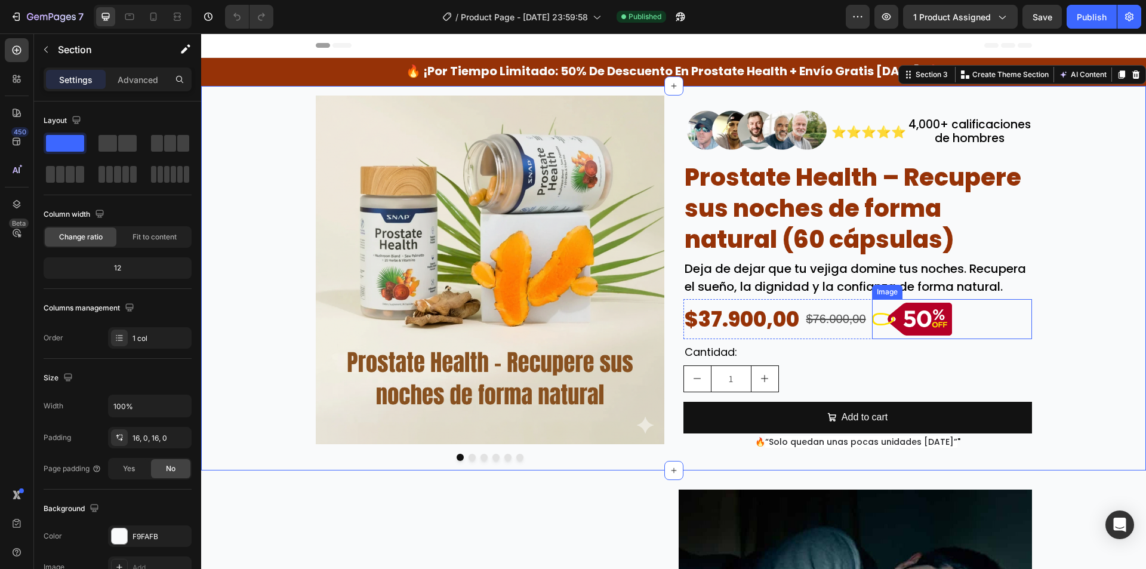
click at [949, 311] on div at bounding box center [952, 319] width 160 height 40
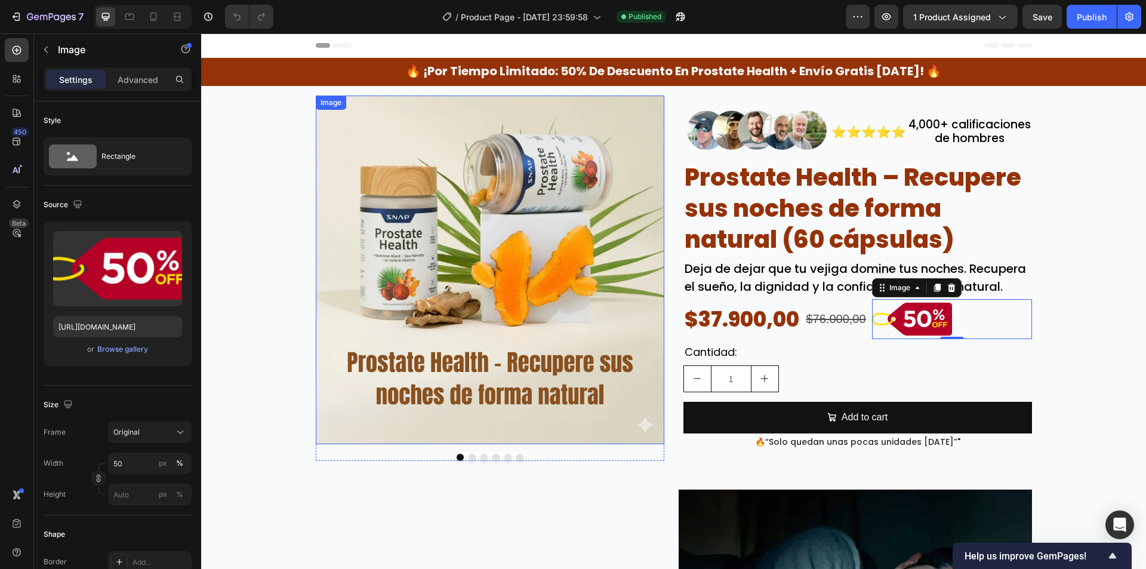
click at [450, 247] on img at bounding box center [490, 269] width 348 height 348
